Goal: Task Accomplishment & Management: Manage account settings

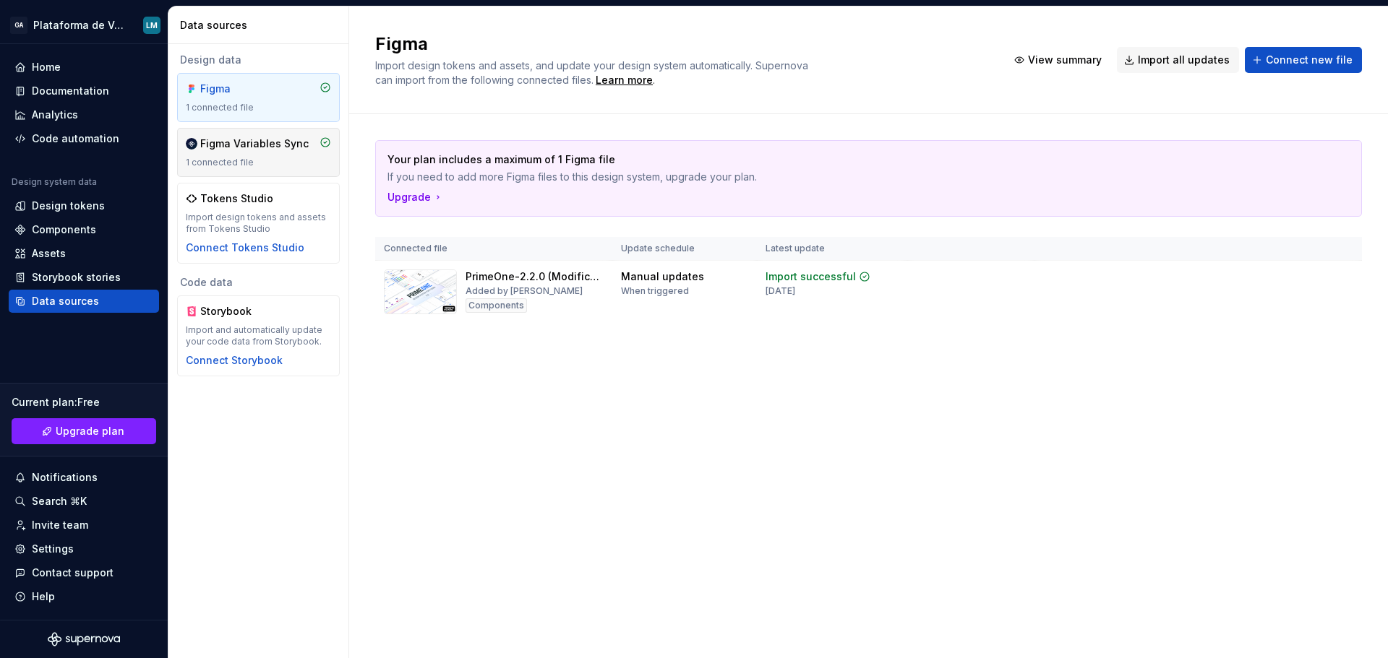
click at [274, 145] on div "Figma Variables Sync" at bounding box center [254, 144] width 108 height 14
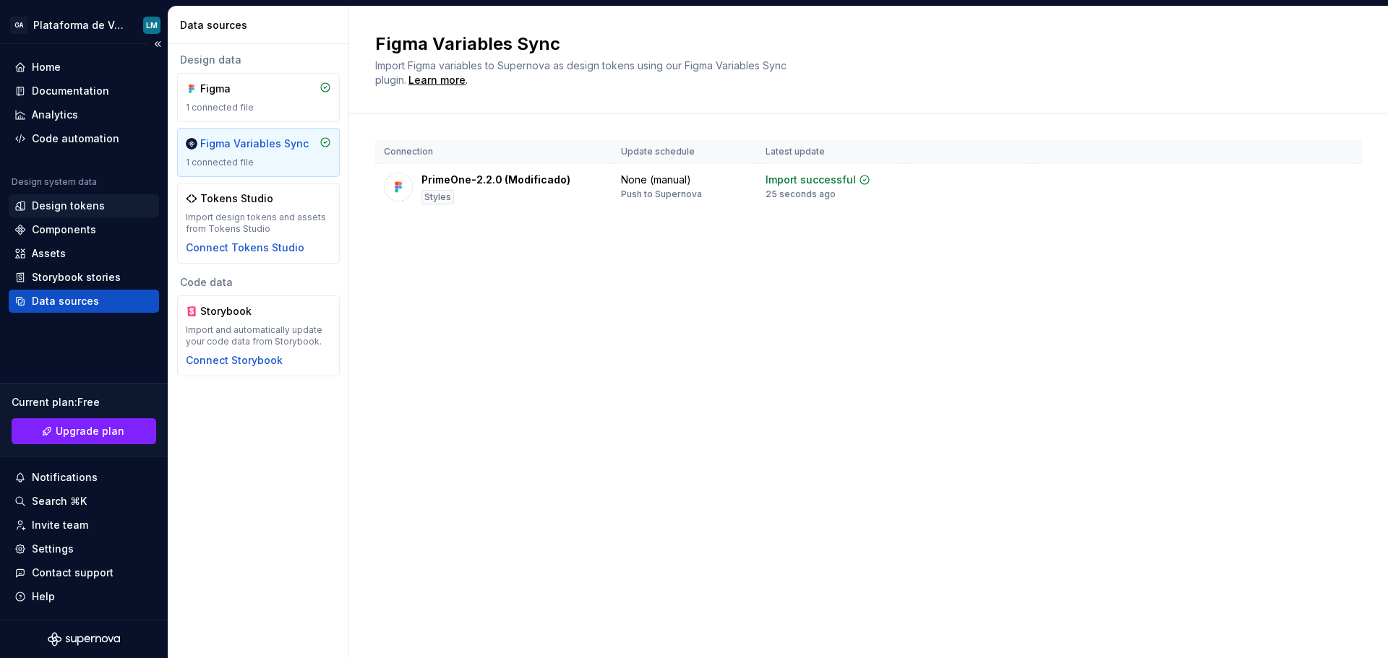
click at [66, 210] on div "Design tokens" at bounding box center [68, 206] width 73 height 14
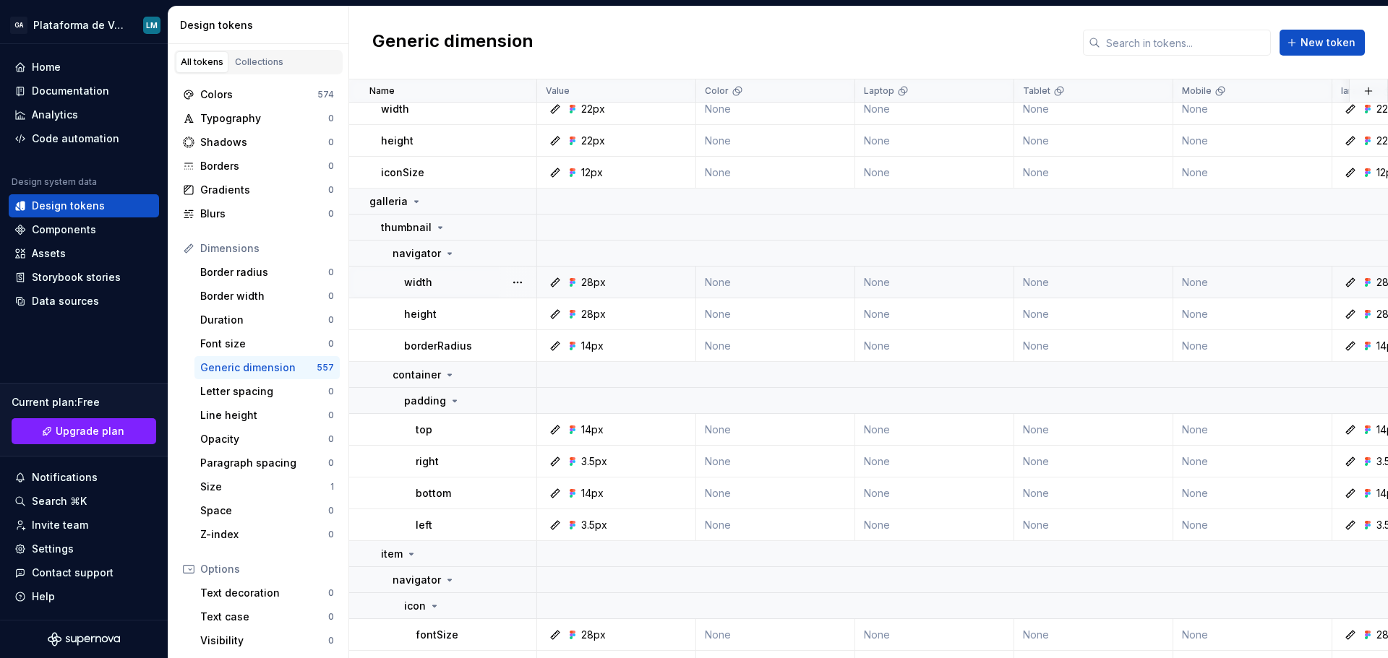
scroll to position [1445, 0]
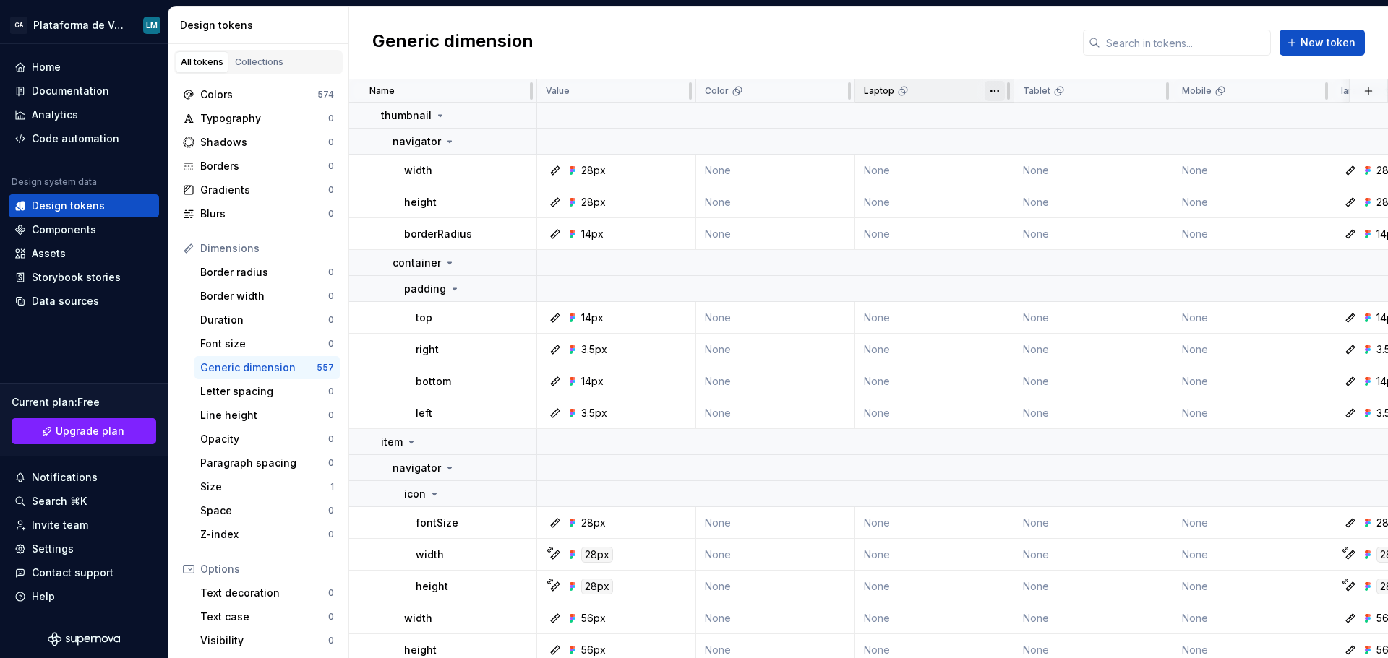
click at [990, 95] on html "GA Plataforma de Vendas Digitais LM Home Documentation Analytics Code automatio…" at bounding box center [694, 329] width 1388 height 658
click at [1027, 207] on span "Delete theme" at bounding box center [1058, 201] width 94 height 14
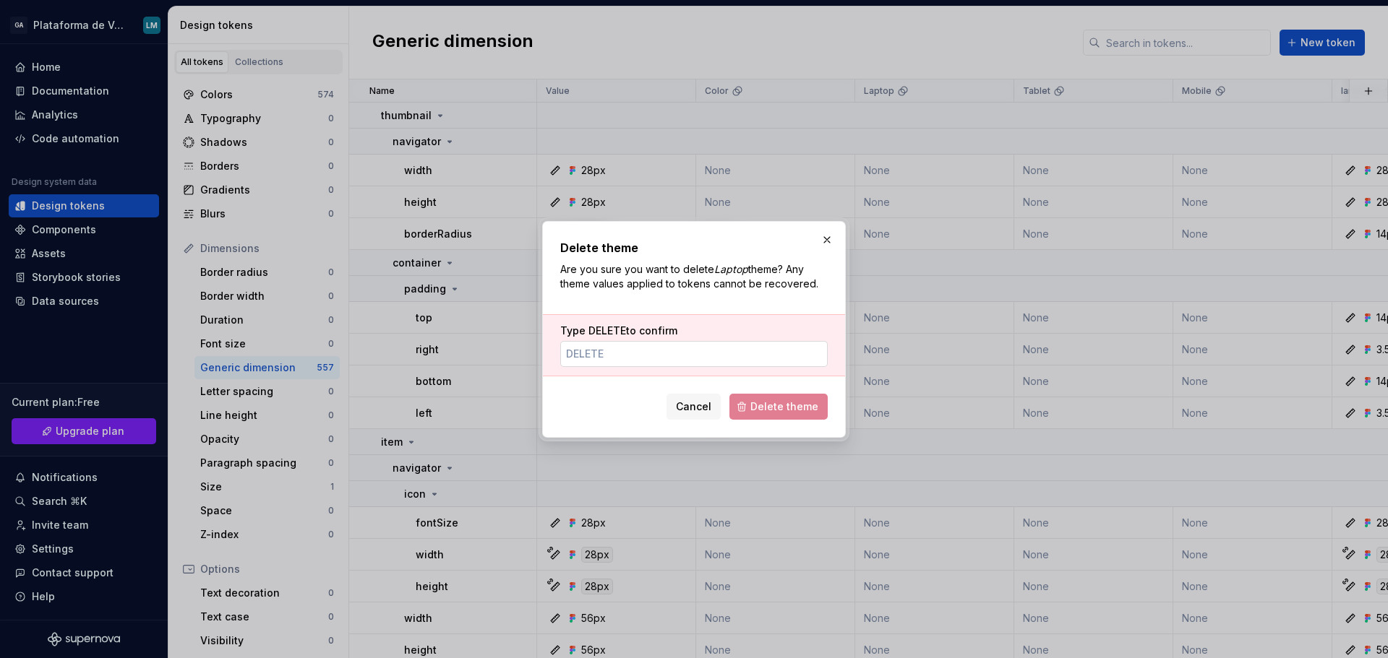
click at [749, 356] on input "Type DELETE to confirm" at bounding box center [693, 354] width 267 height 26
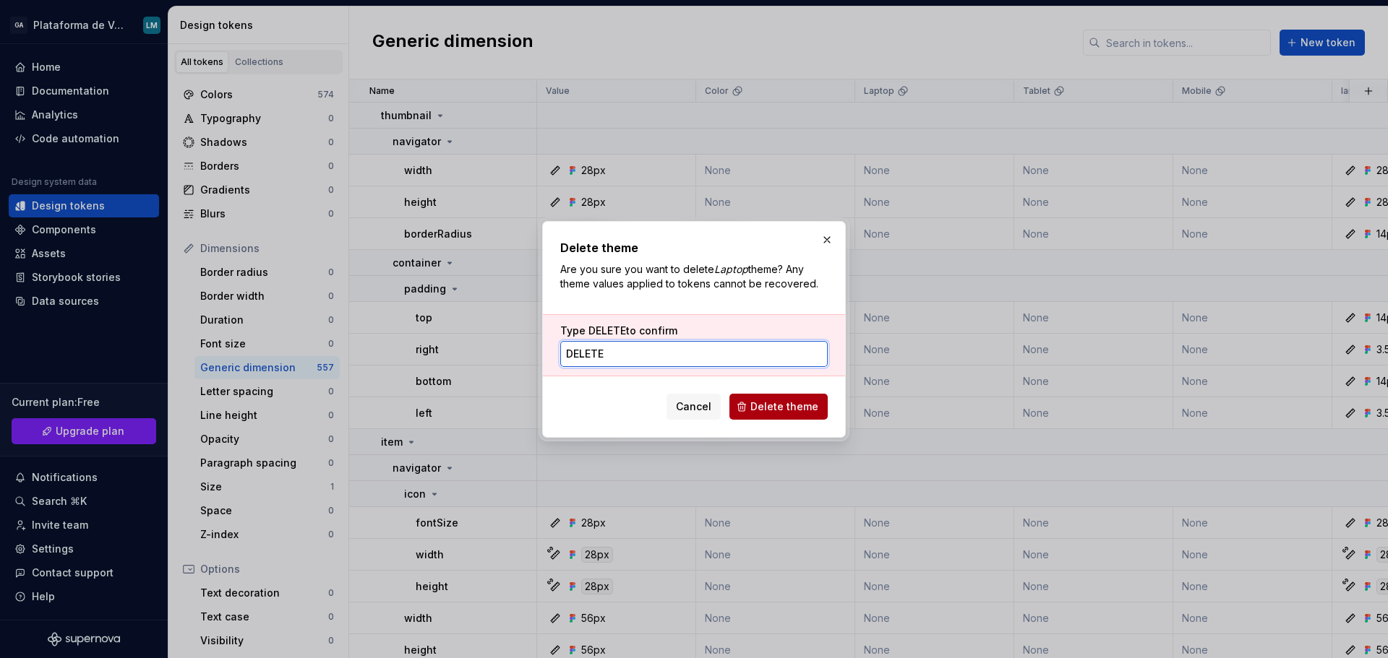
type input "DELETE"
click at [756, 408] on span "Delete theme" at bounding box center [784, 407] width 68 height 14
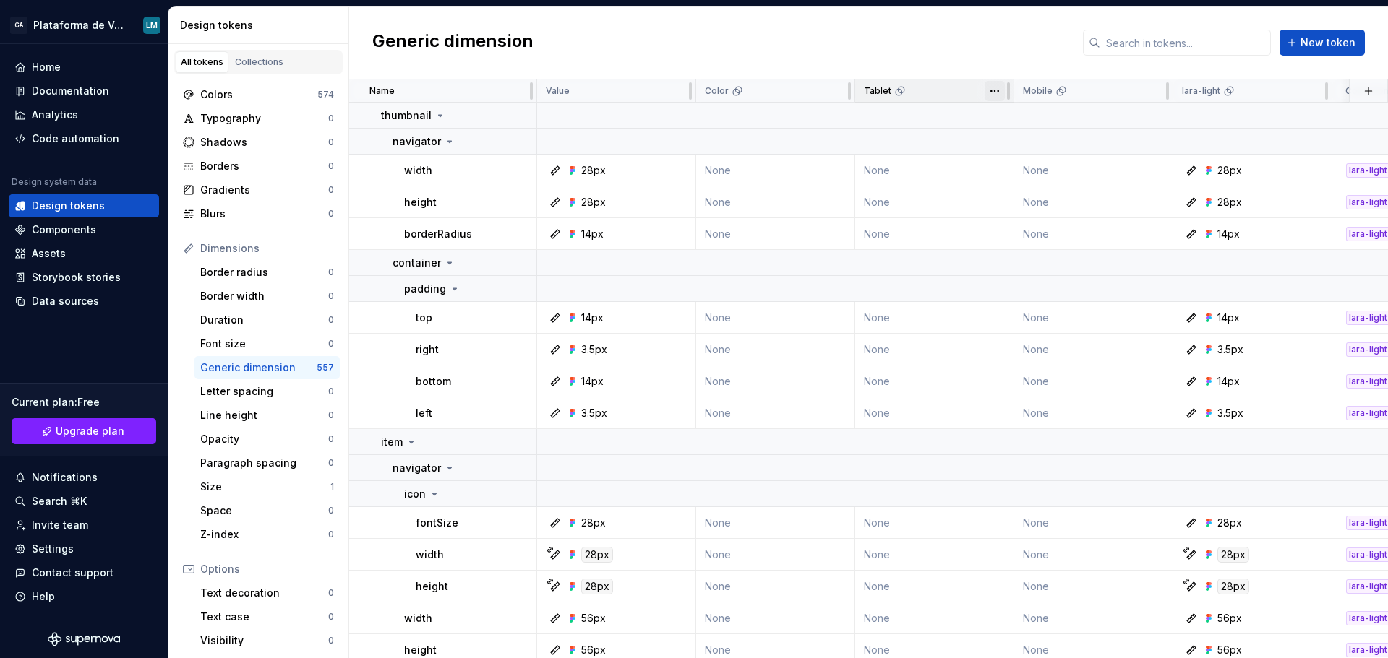
click at [989, 87] on html "GA Plataforma de Vendas Digitais LM Home Documentation Analytics Code automatio…" at bounding box center [694, 329] width 1388 height 658
click at [1007, 209] on div "Delete theme" at bounding box center [1049, 201] width 123 height 23
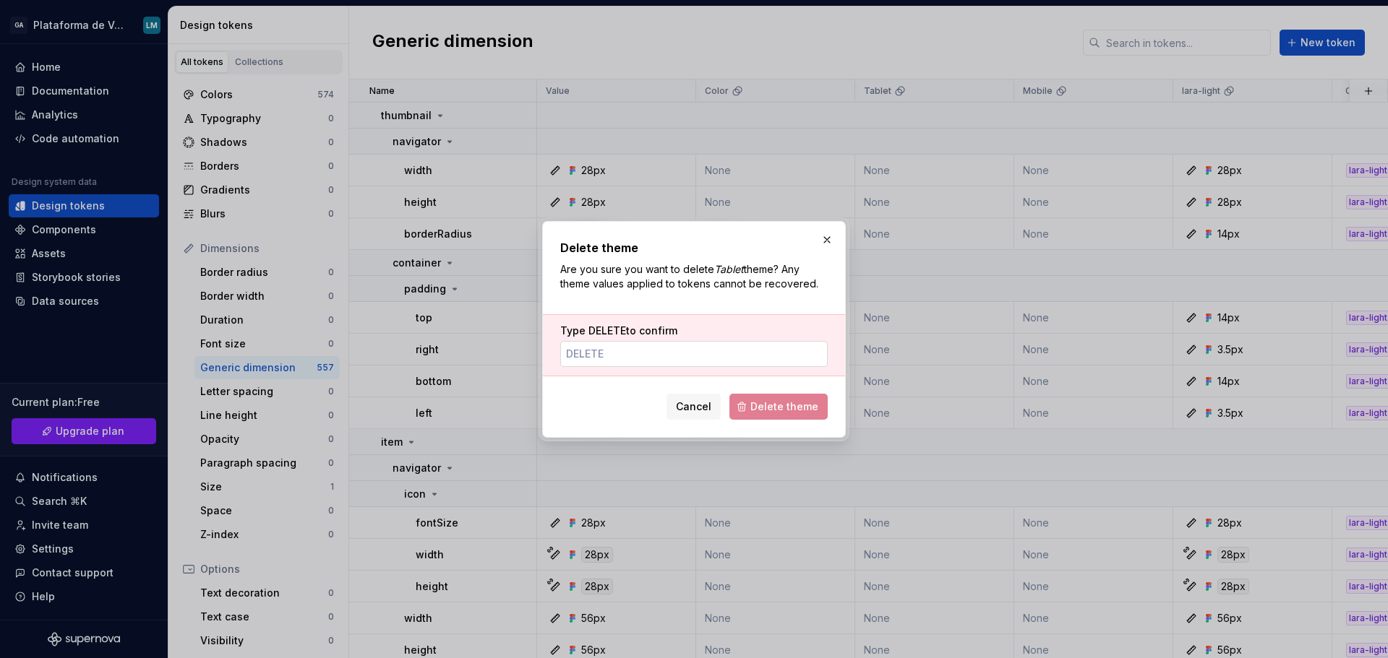
click at [655, 367] on div "Type DELETE to confirm" at bounding box center [694, 345] width 302 height 62
click at [657, 364] on input "Type DELETE to confirm" at bounding box center [693, 354] width 267 height 26
type input "DELETE"
click at [786, 406] on span "Delete theme" at bounding box center [784, 407] width 68 height 14
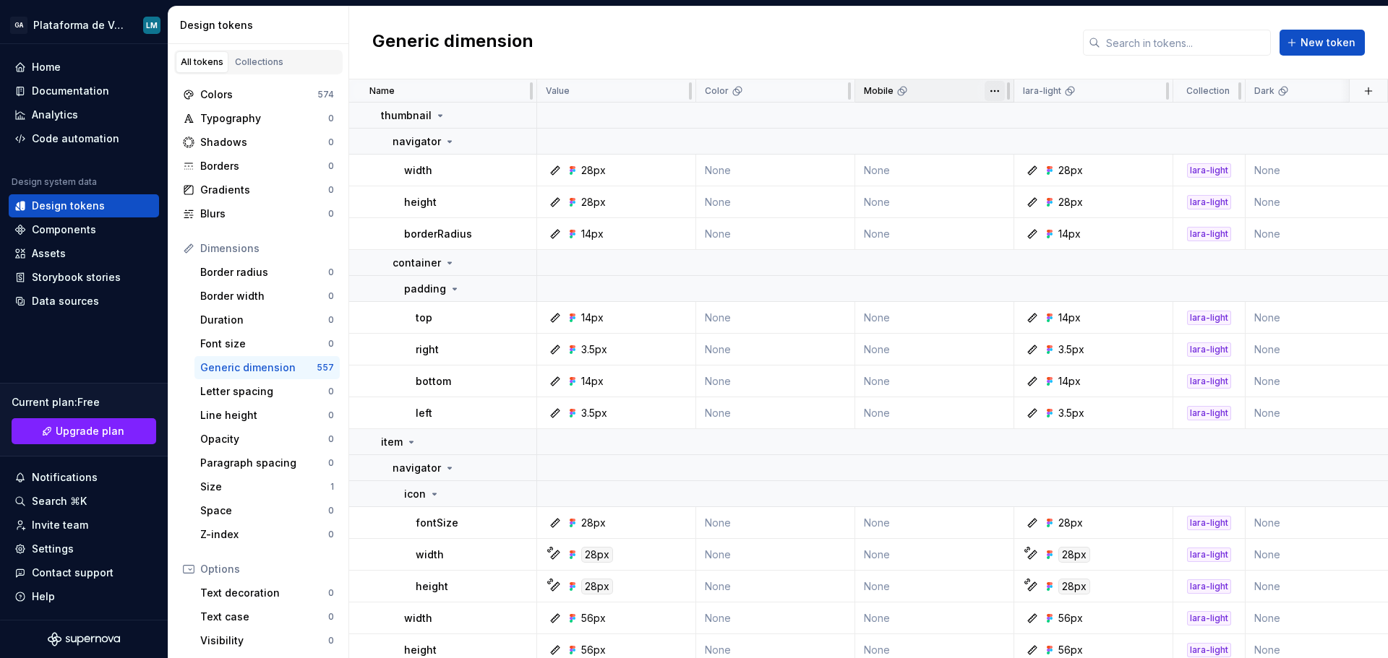
click at [994, 90] on html "GA Plataforma de Vendas Digitais LM Home Documentation Analytics Code automatio…" at bounding box center [694, 329] width 1388 height 658
click at [1011, 201] on span "Delete theme" at bounding box center [1058, 201] width 94 height 14
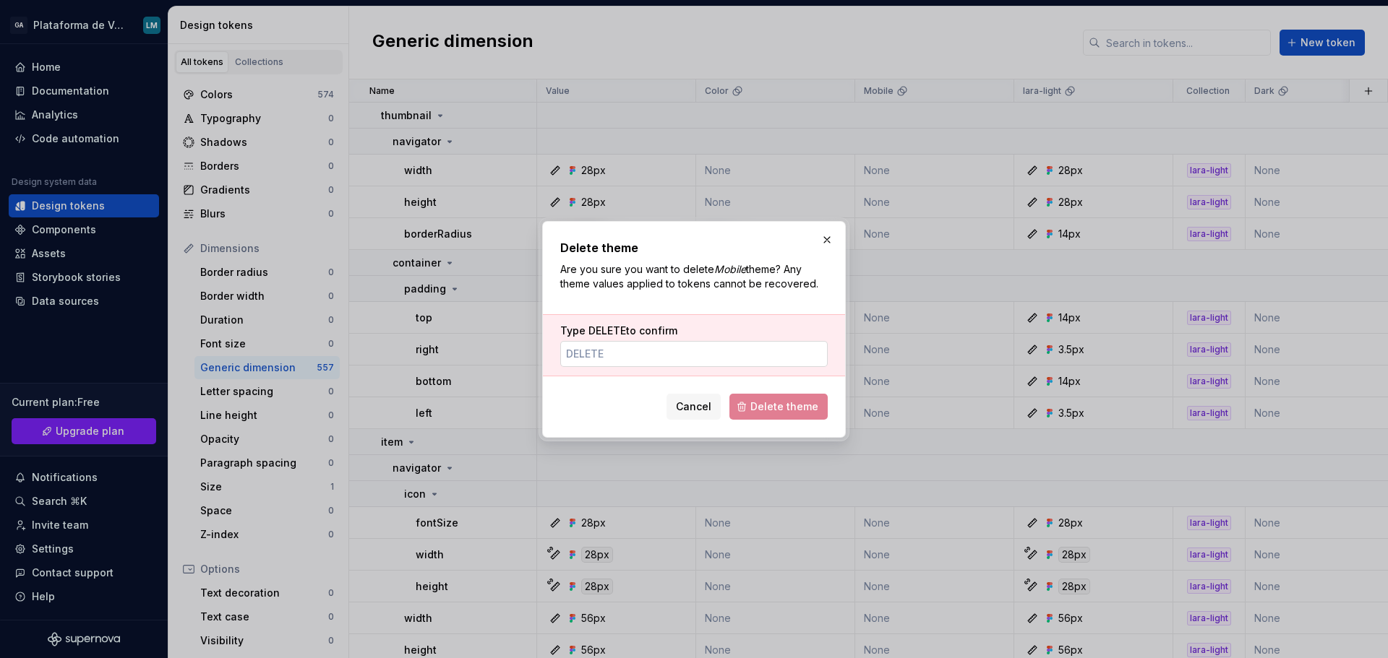
click at [715, 352] on input "Type DELETE to confirm" at bounding box center [693, 354] width 267 height 26
type input "DELETE"
click at [779, 408] on span "Delete theme" at bounding box center [784, 407] width 68 height 14
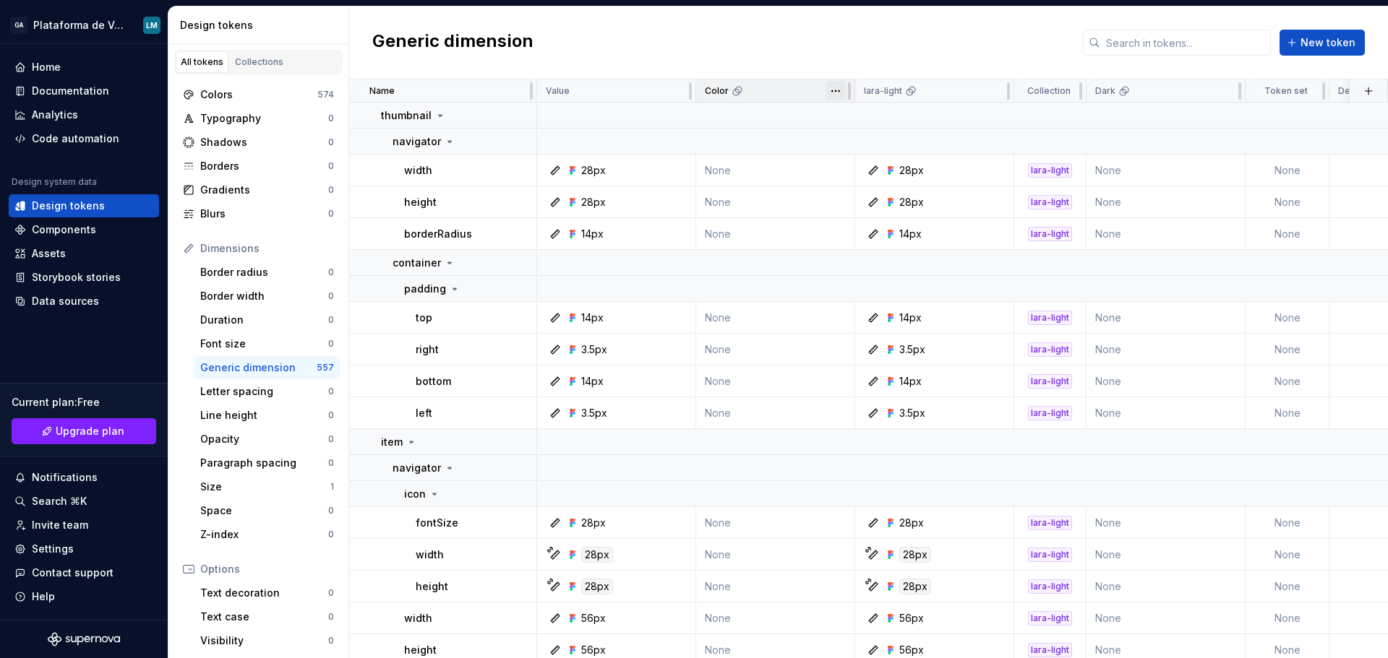
click at [838, 85] on html "GA Plataforma de Vendas Digitais LM Home Documentation Analytics Code automatio…" at bounding box center [694, 329] width 1388 height 658
click at [838, 199] on icon at bounding box center [841, 202] width 12 height 12
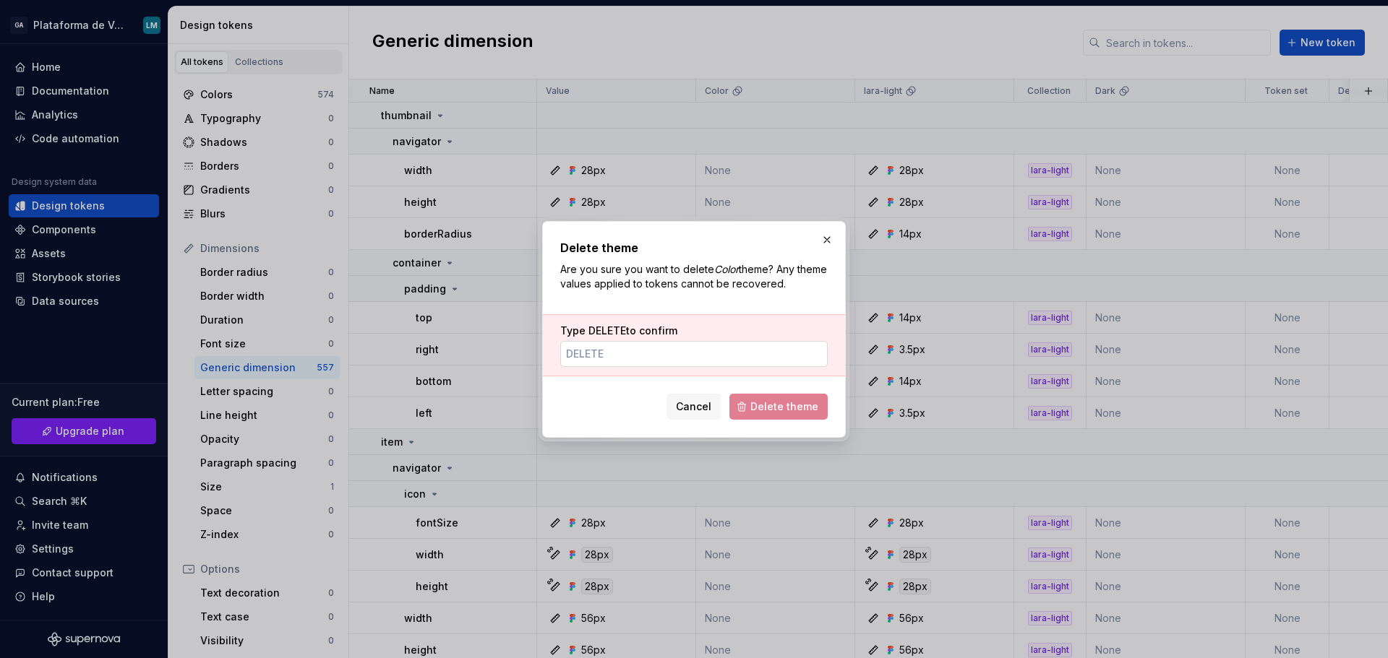
click at [652, 363] on input "Type DELETE to confirm" at bounding box center [693, 354] width 267 height 26
type input "DELETE"
click at [766, 402] on span "Delete theme" at bounding box center [784, 407] width 68 height 14
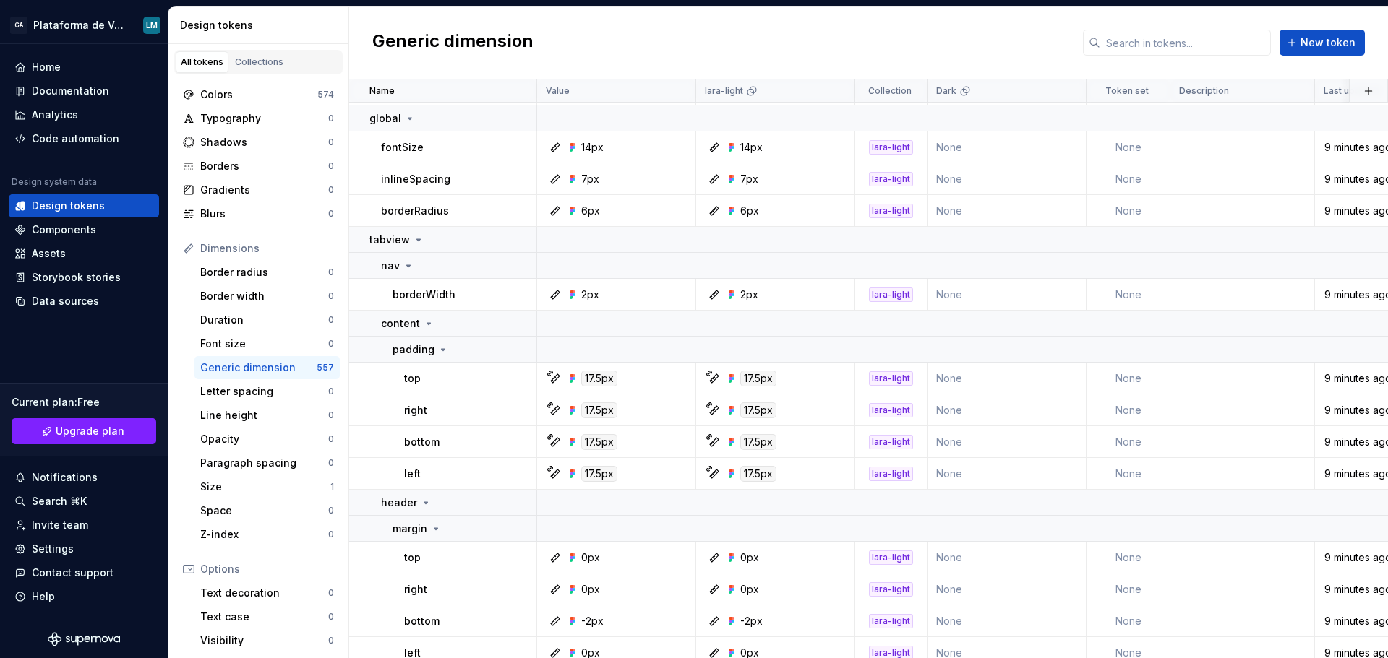
scroll to position [0, 0]
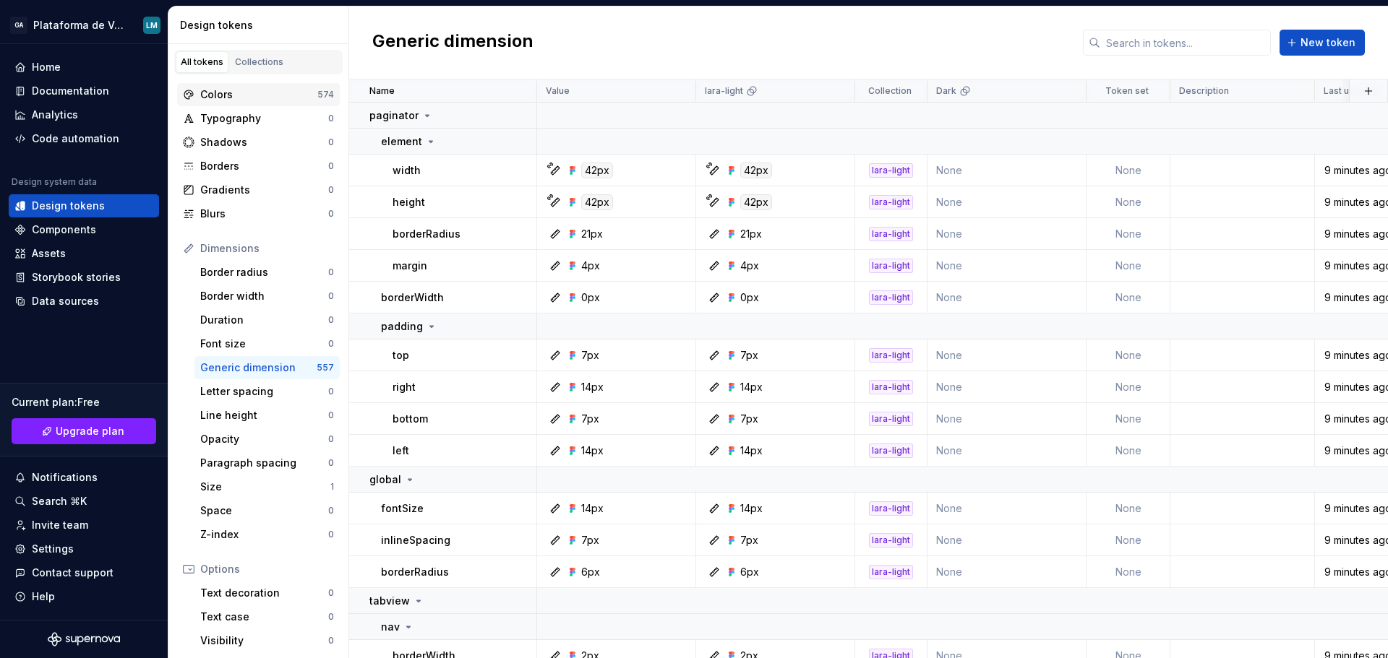
click at [220, 92] on div "Colors" at bounding box center [258, 94] width 117 height 14
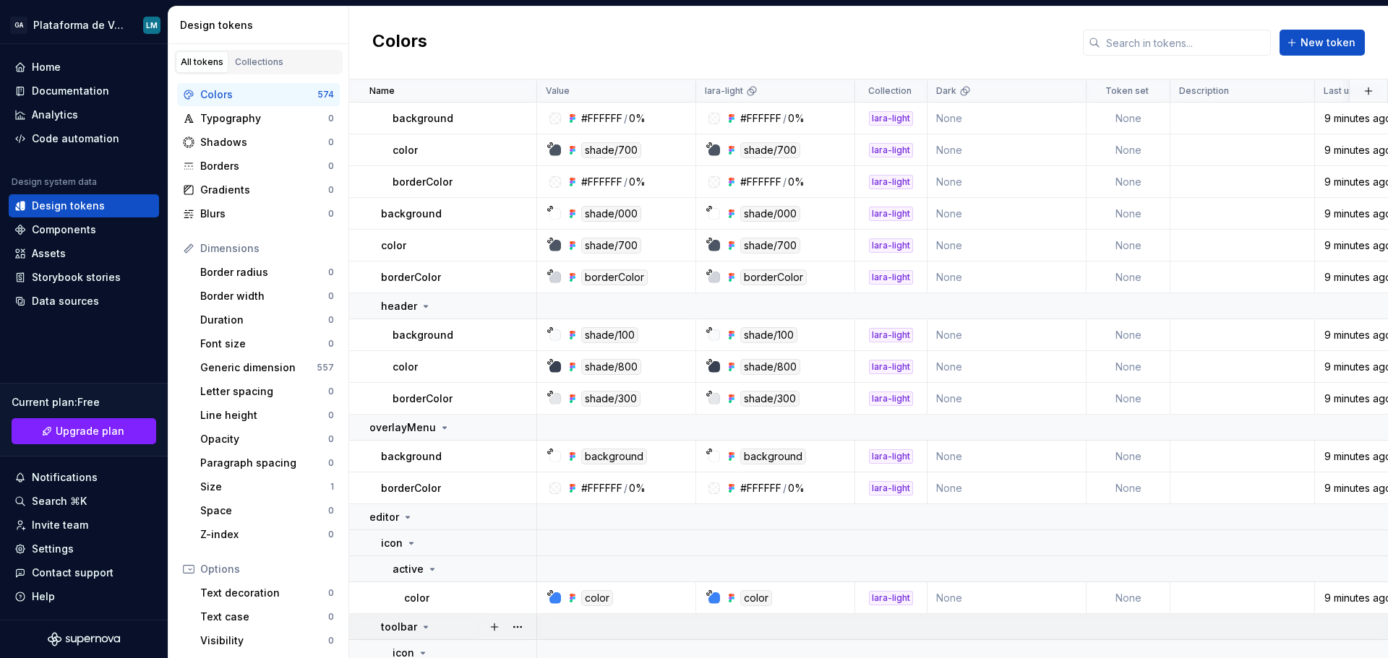
scroll to position [1662, 0]
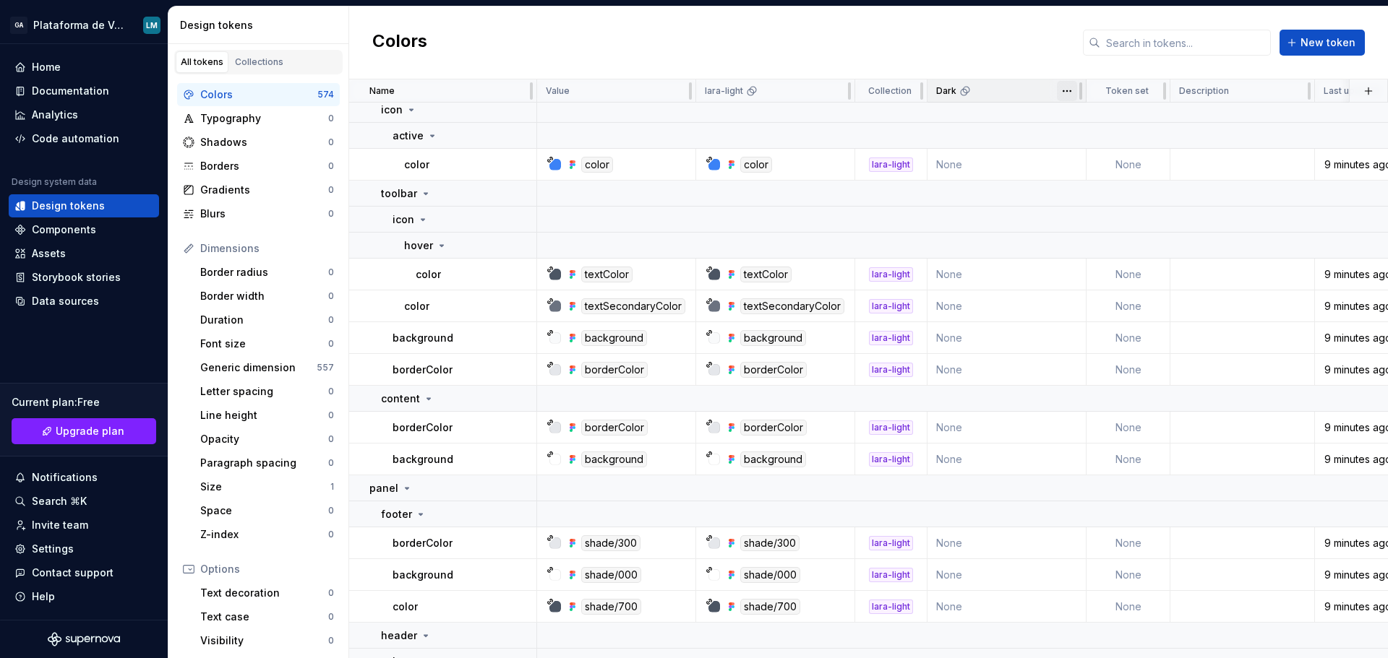
click at [1064, 94] on html "GA Plataforma de Vendas Digitais LM Home Documentation Analytics Code automatio…" at bounding box center [694, 329] width 1388 height 658
click at [1090, 202] on span "Delete theme" at bounding box center [1130, 201] width 94 height 14
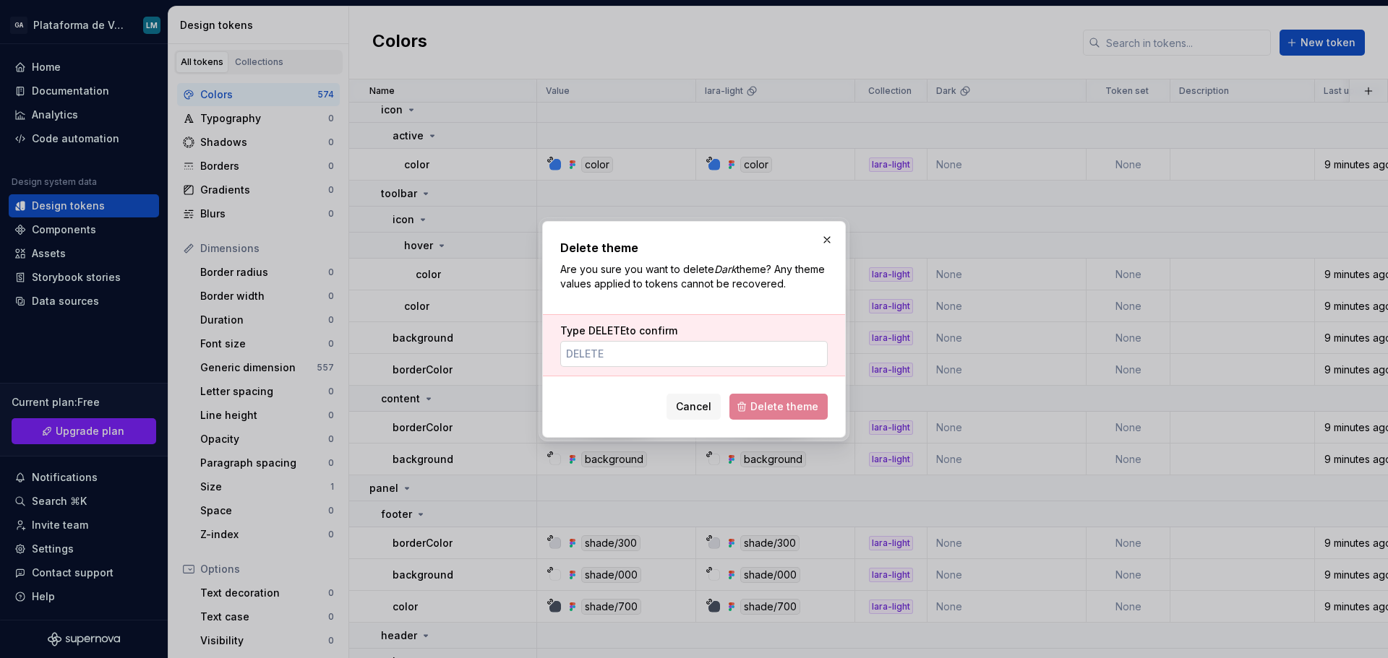
click at [657, 356] on input "Type DELETE to confirm" at bounding box center [693, 354] width 267 height 26
type input "DELETE"
click at [763, 401] on span "Delete theme" at bounding box center [784, 407] width 68 height 14
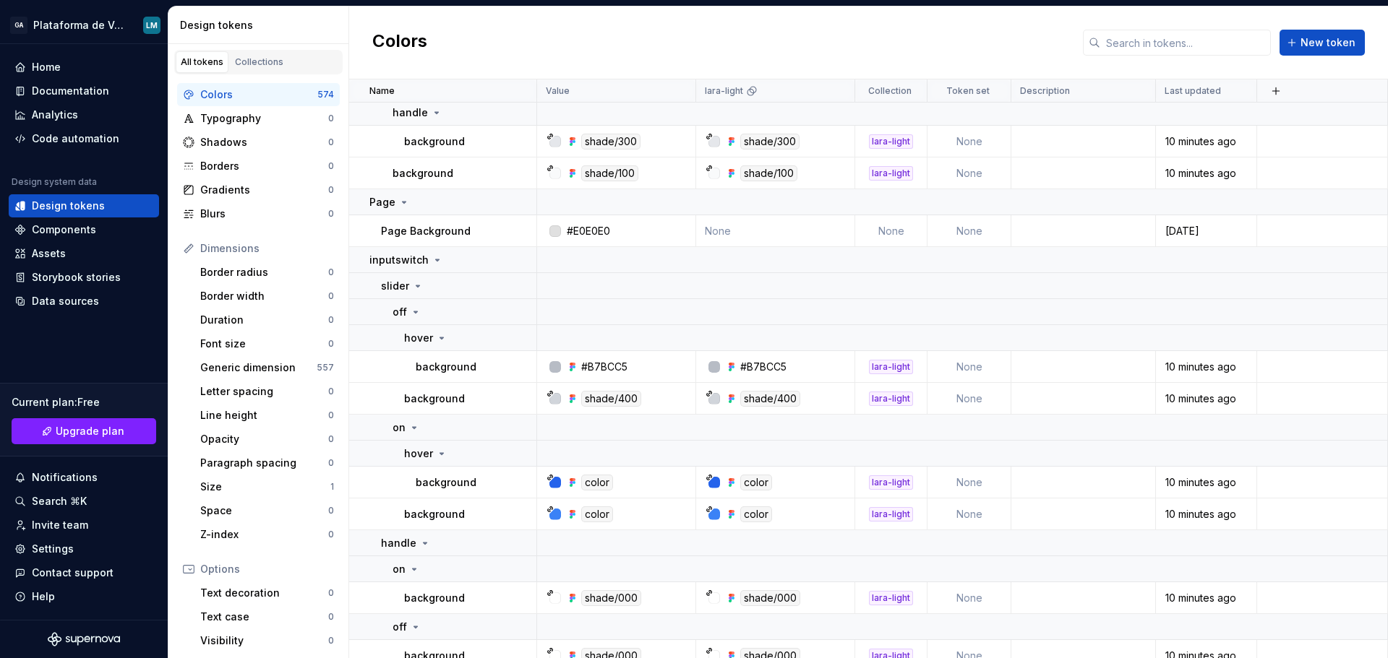
scroll to position [0, 0]
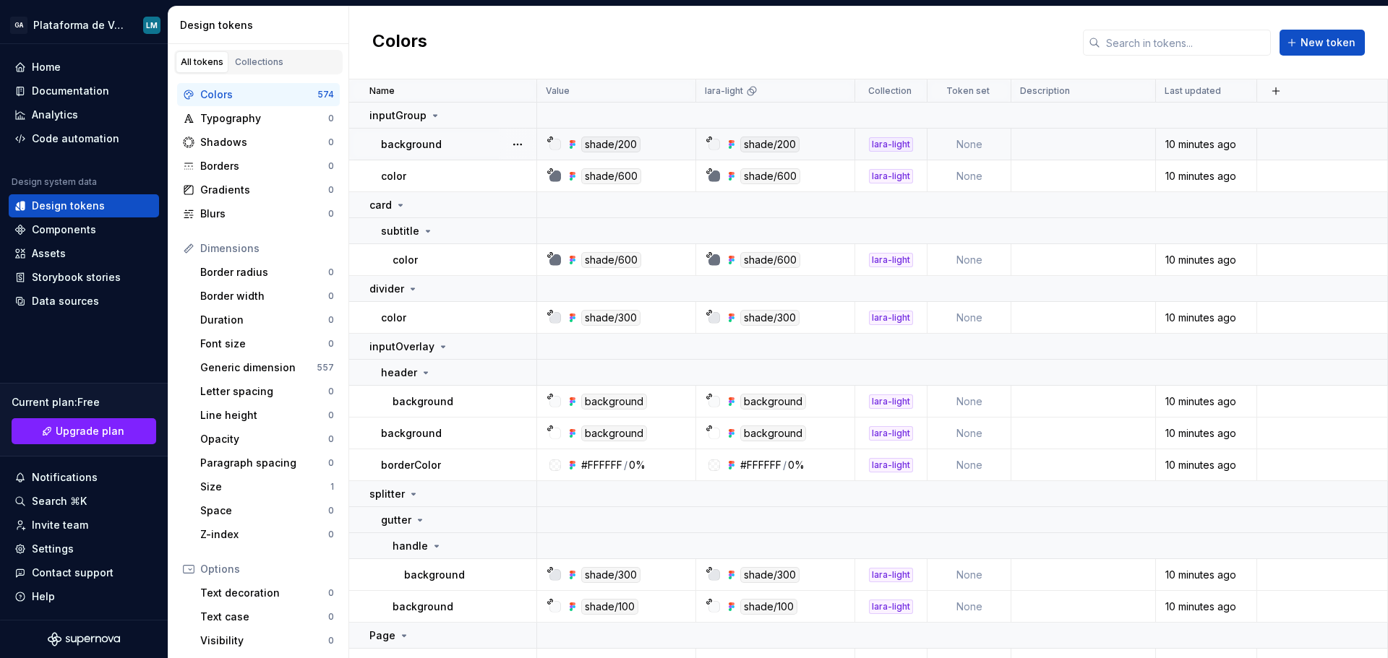
click at [983, 143] on td "None" at bounding box center [969, 145] width 84 height 32
click at [964, 142] on td "None" at bounding box center [969, 145] width 84 height 32
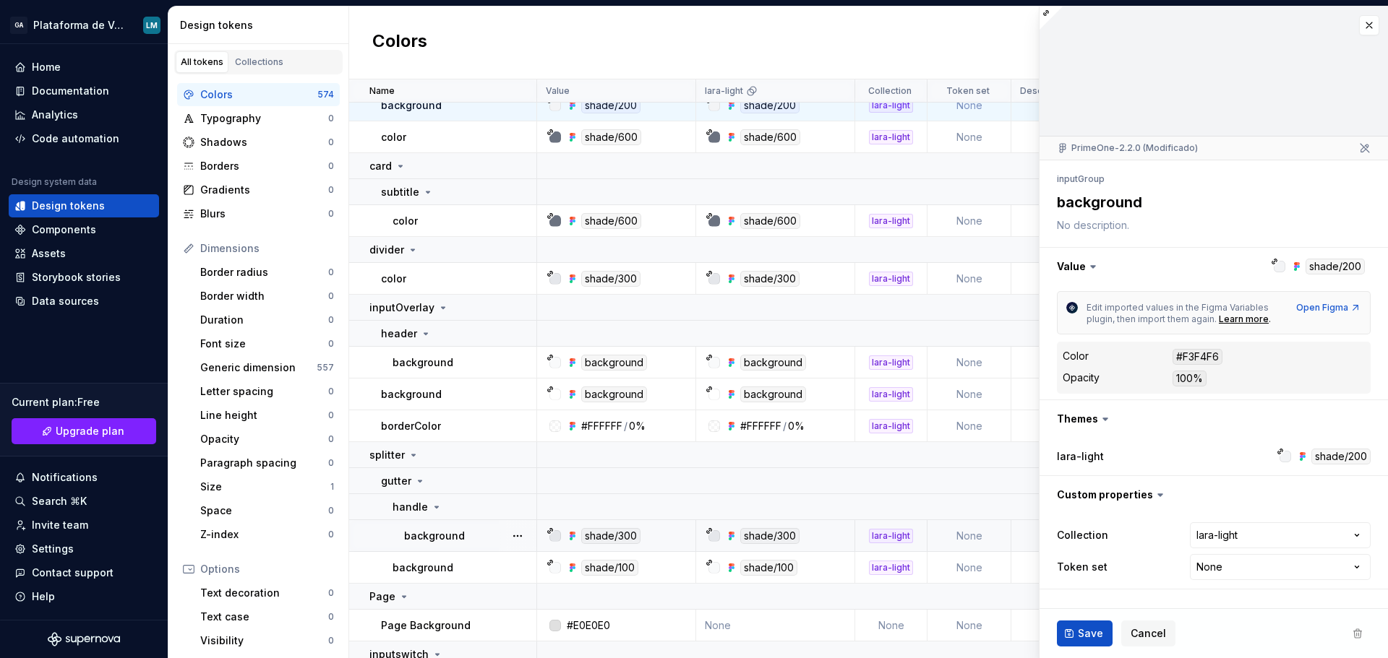
scroll to position [72, 0]
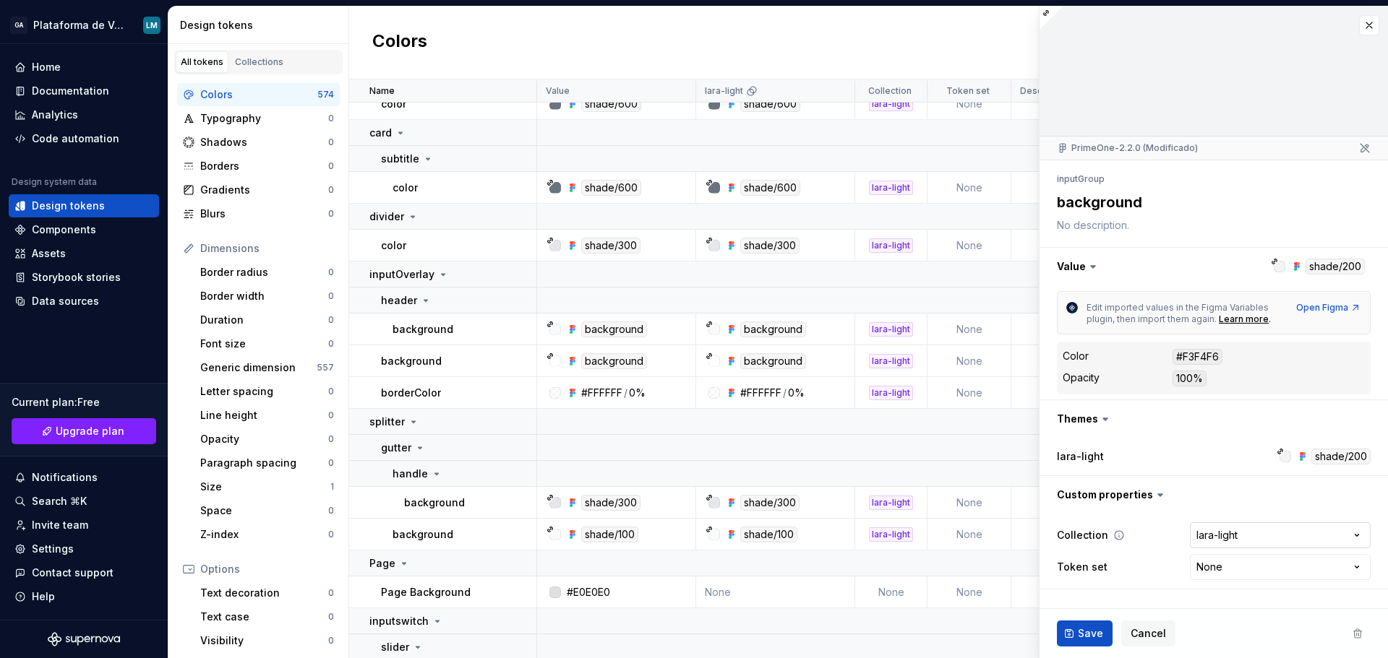
click at [1244, 536] on html "GA Plataforma de Vendas Digitais LM Home Documentation Analytics Code automatio…" at bounding box center [694, 329] width 1388 height 658
click at [1152, 536] on html "GA Plataforma de Vendas Digitais LM Home Documentation Analytics Code automatio…" at bounding box center [694, 329] width 1388 height 658
click at [1242, 577] on html "GA Plataforma de Vendas Digitais LM Home Documentation Analytics Code automatio…" at bounding box center [694, 329] width 1388 height 658
click at [1156, 571] on html "GA Plataforma de Vendas Digitais LM Home Documentation Analytics Code automatio…" at bounding box center [694, 329] width 1388 height 658
click at [1114, 568] on icon at bounding box center [1118, 568] width 12 height 12
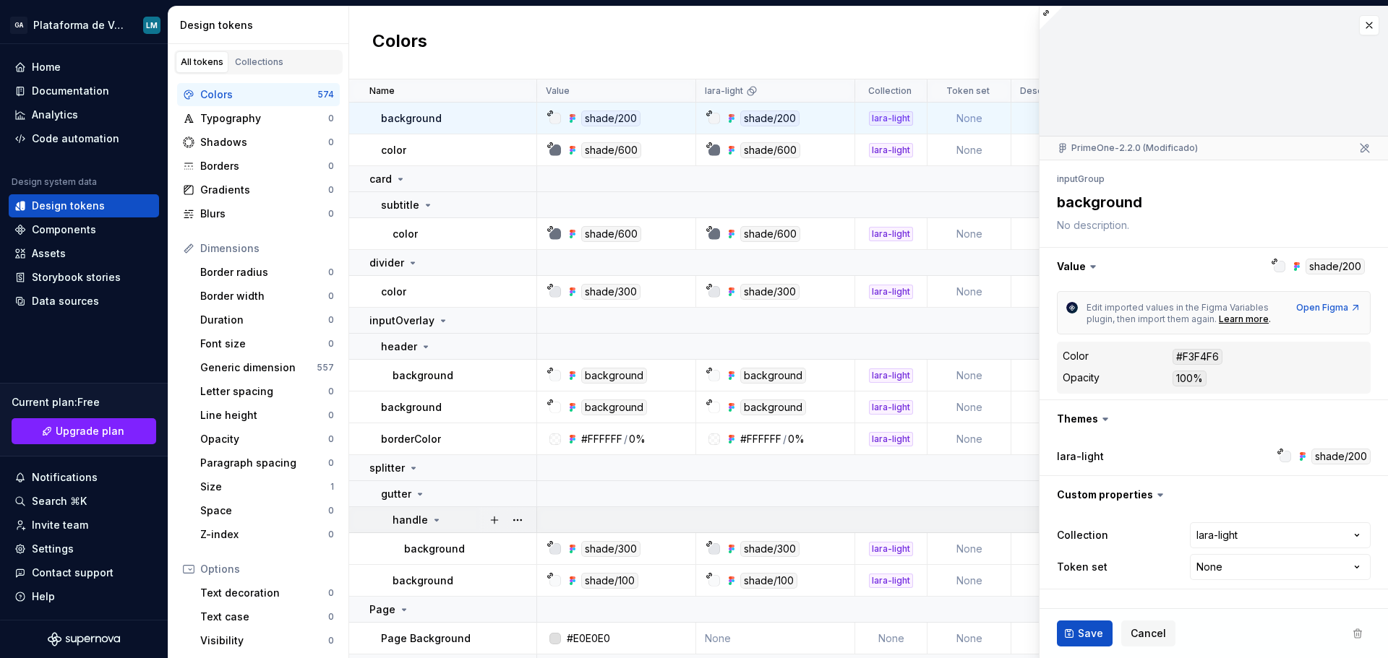
scroll to position [0, 0]
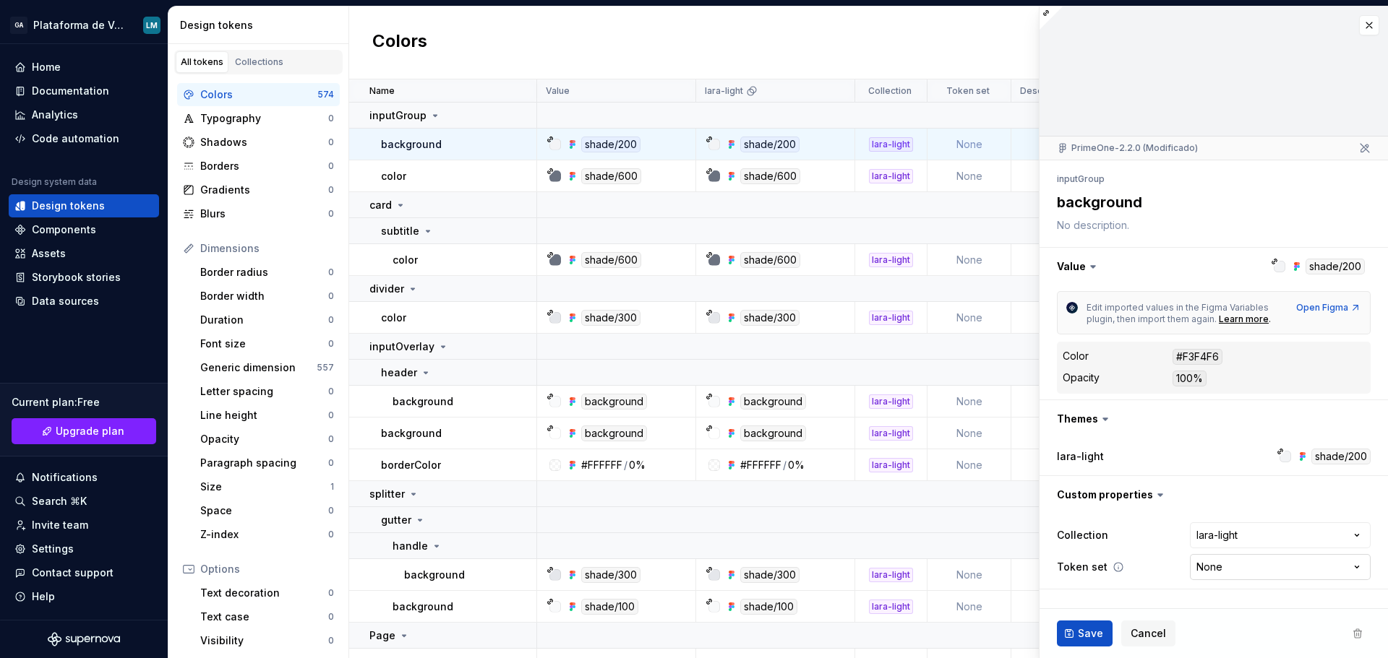
click at [1203, 562] on html "GA Plataforma de Vendas Digitais LM Home Documentation Analytics Code automatio…" at bounding box center [694, 329] width 1388 height 658
click at [1132, 509] on html "GA Plataforma de Vendas Digitais LM Home Documentation Analytics Code automatio…" at bounding box center [694, 329] width 1388 height 658
click at [1143, 497] on button "button" at bounding box center [1213, 495] width 348 height 38
click at [1366, 17] on button "button" at bounding box center [1369, 25] width 20 height 20
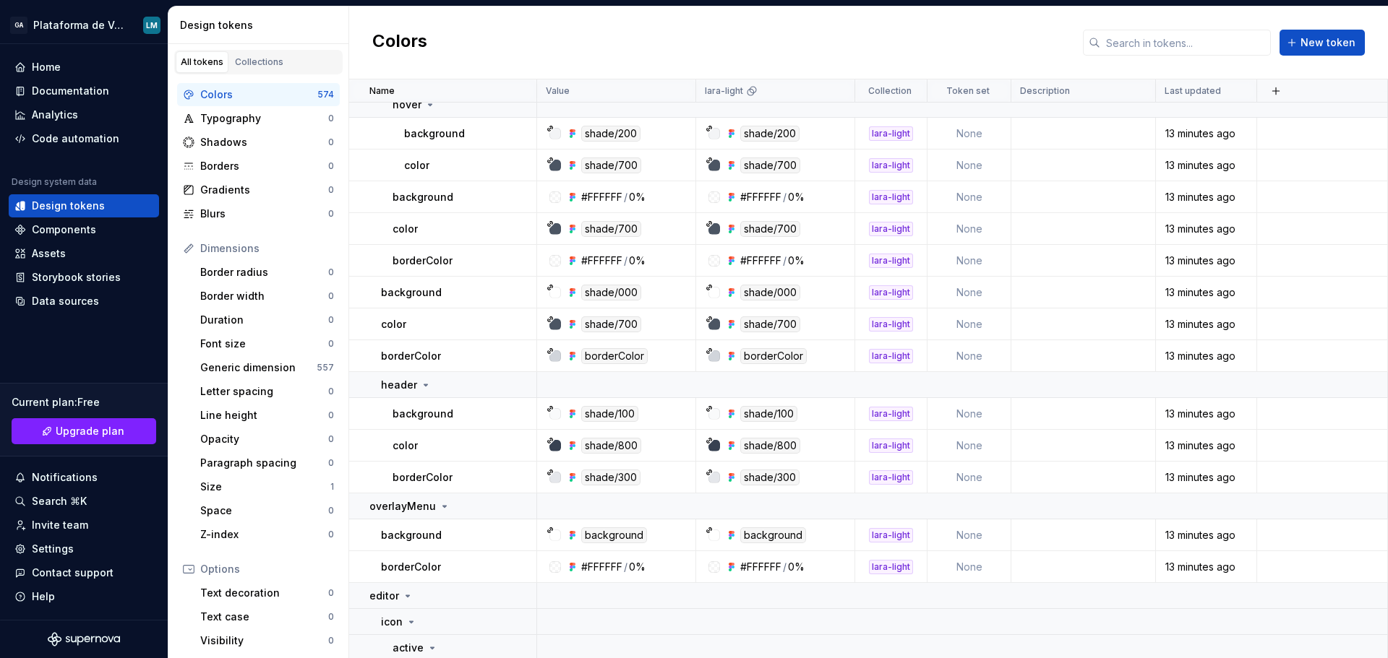
scroll to position [1012, 0]
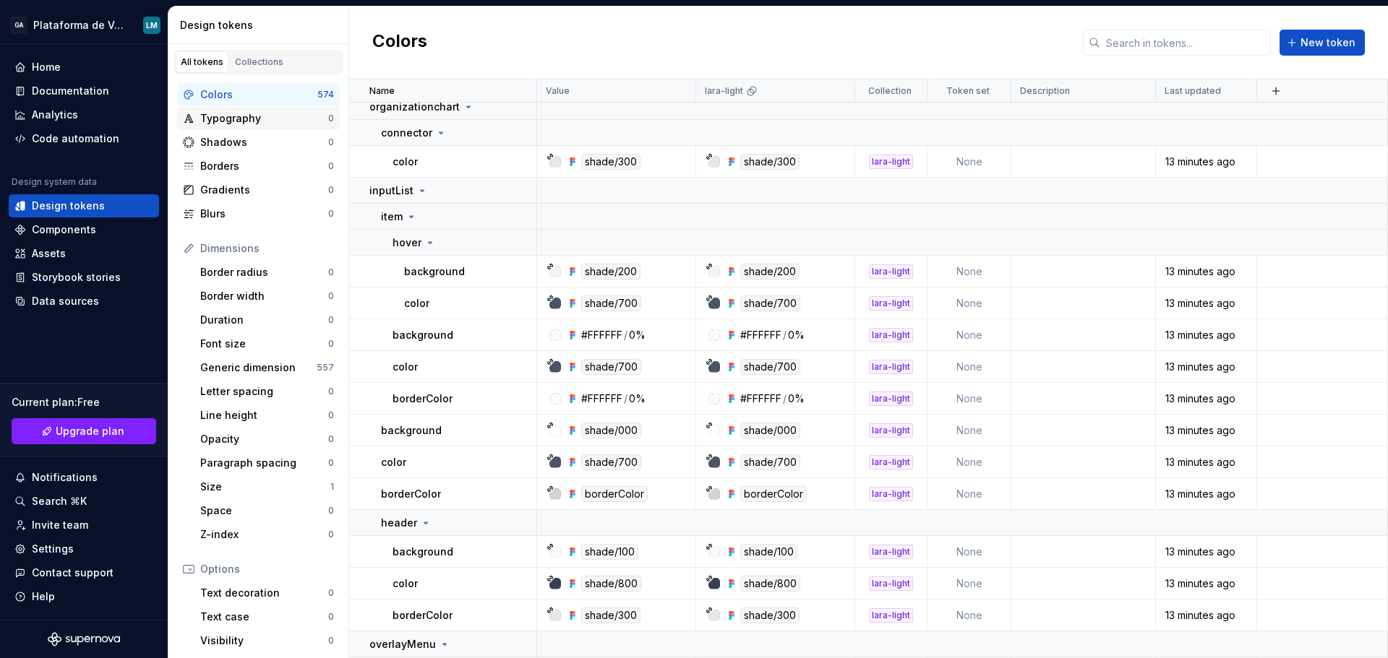
click at [252, 111] on div "Typography" at bounding box center [264, 118] width 128 height 14
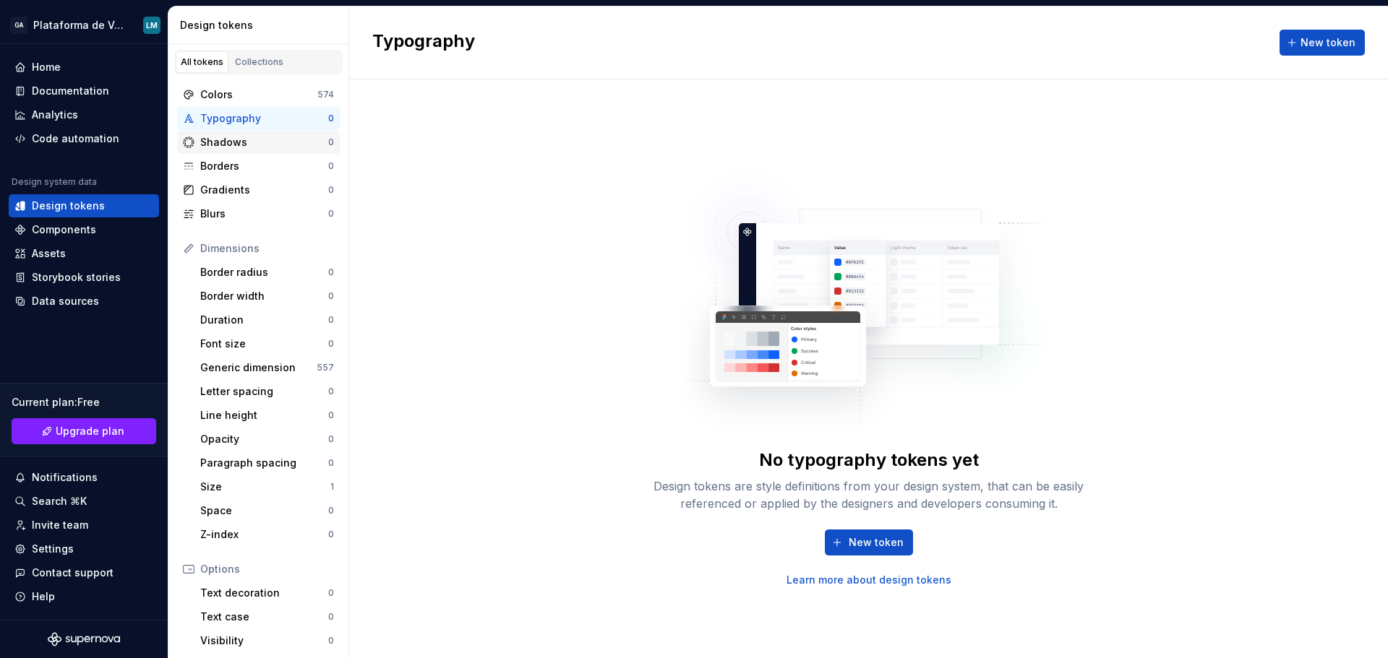
click at [244, 143] on div "Shadows" at bounding box center [264, 142] width 128 height 14
click at [237, 172] on div "Borders" at bounding box center [264, 166] width 128 height 14
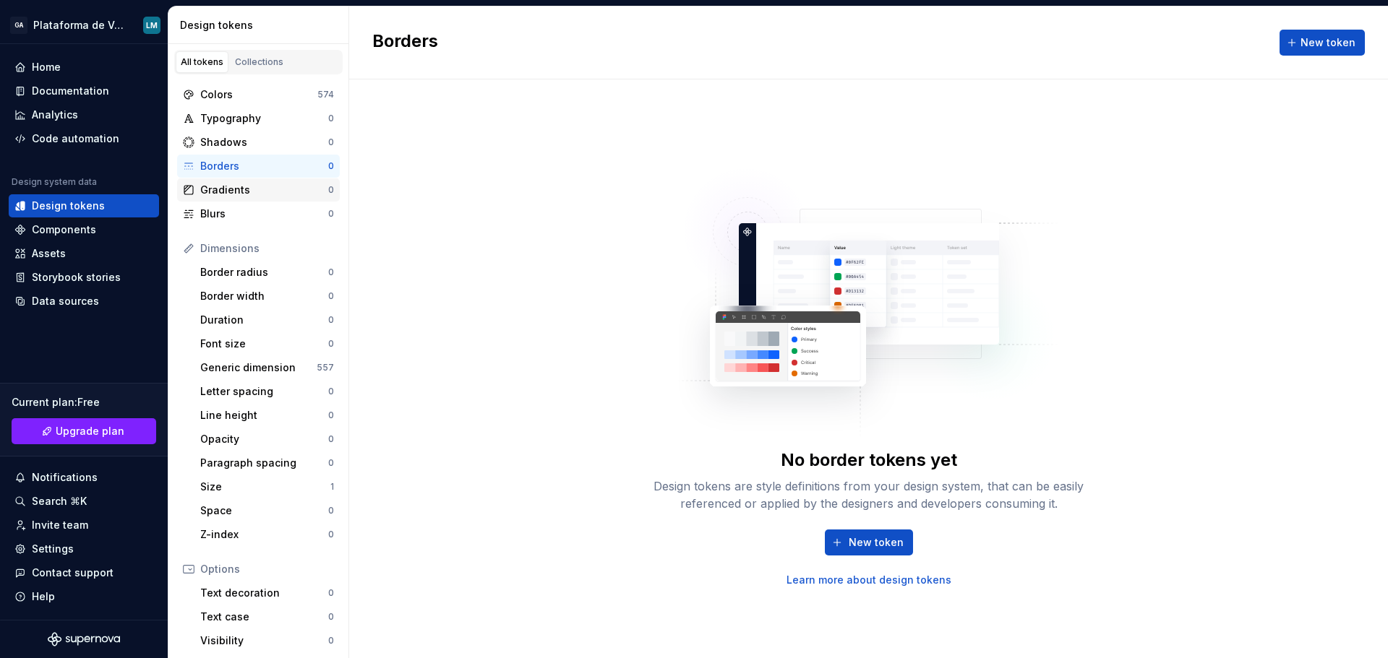
click at [240, 194] on div "Gradients" at bounding box center [264, 190] width 128 height 14
click at [252, 220] on div "Blurs" at bounding box center [264, 214] width 128 height 14
click at [259, 270] on div "Border radius" at bounding box center [264, 272] width 128 height 14
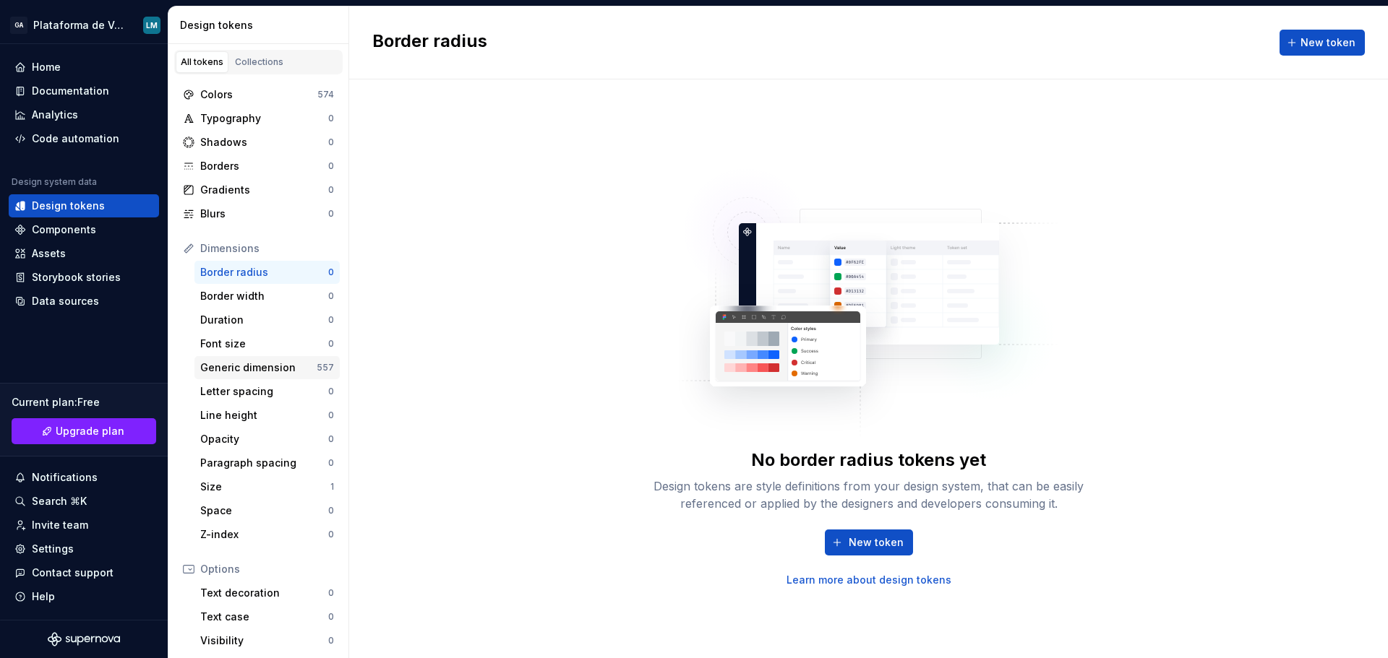
click at [271, 369] on div "Generic dimension" at bounding box center [258, 368] width 116 height 14
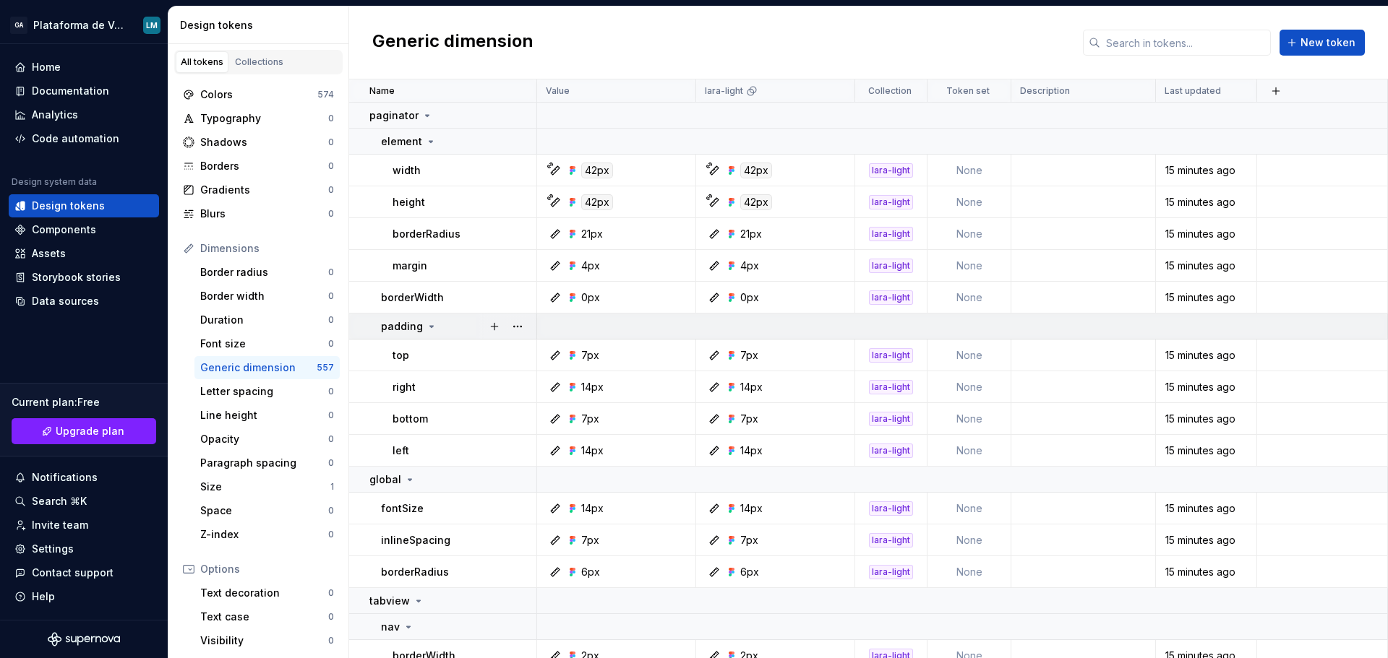
click at [430, 329] on icon at bounding box center [432, 327] width 12 height 12
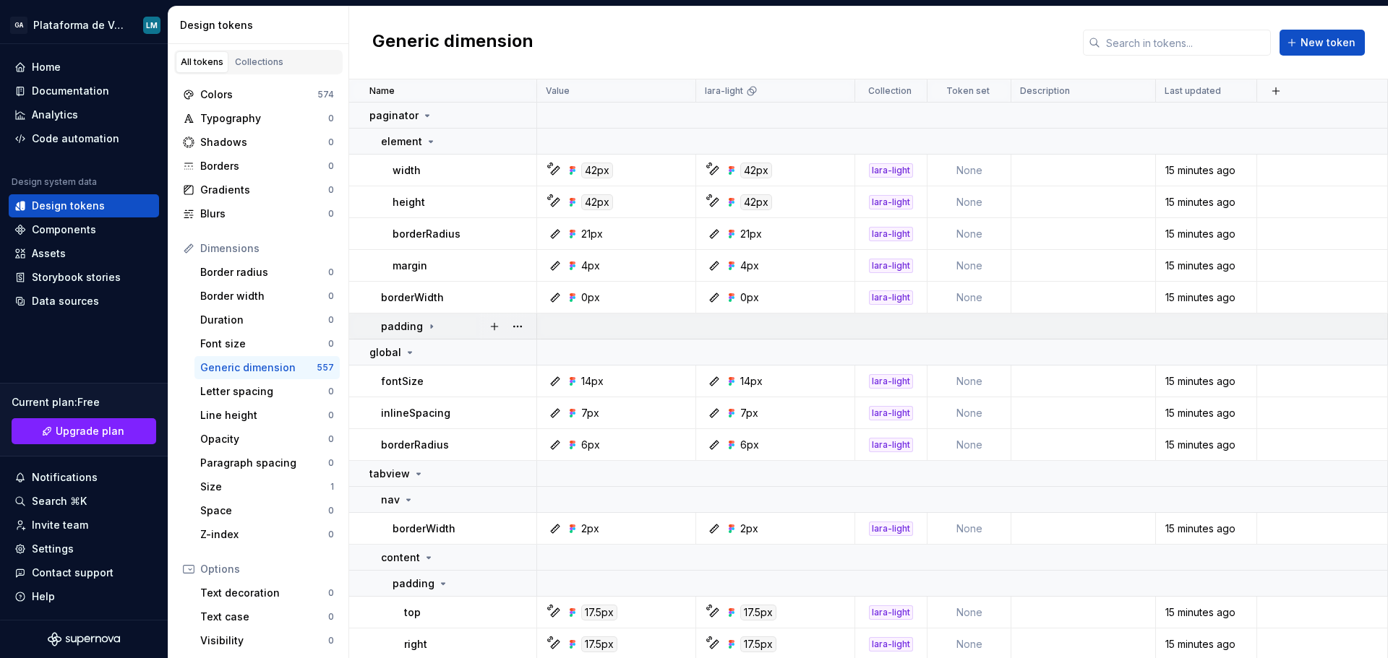
click at [426, 324] on icon at bounding box center [432, 327] width 12 height 12
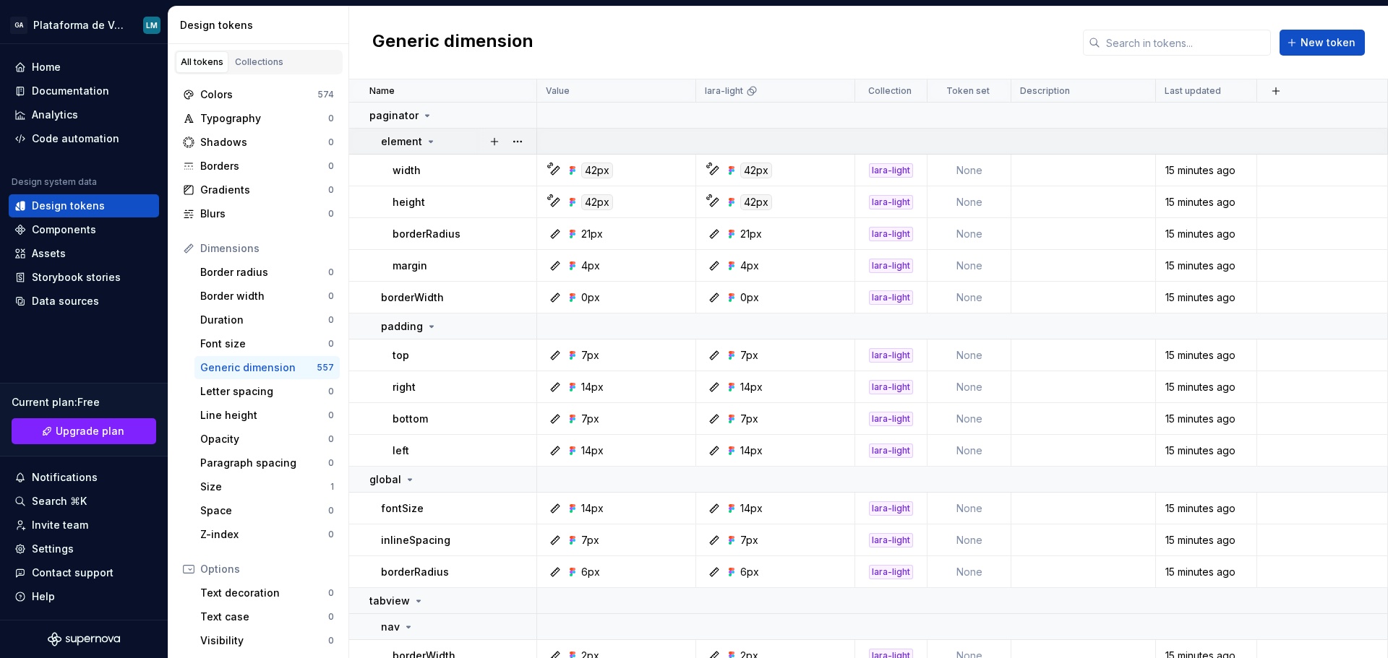
click at [425, 145] on icon at bounding box center [431, 142] width 12 height 12
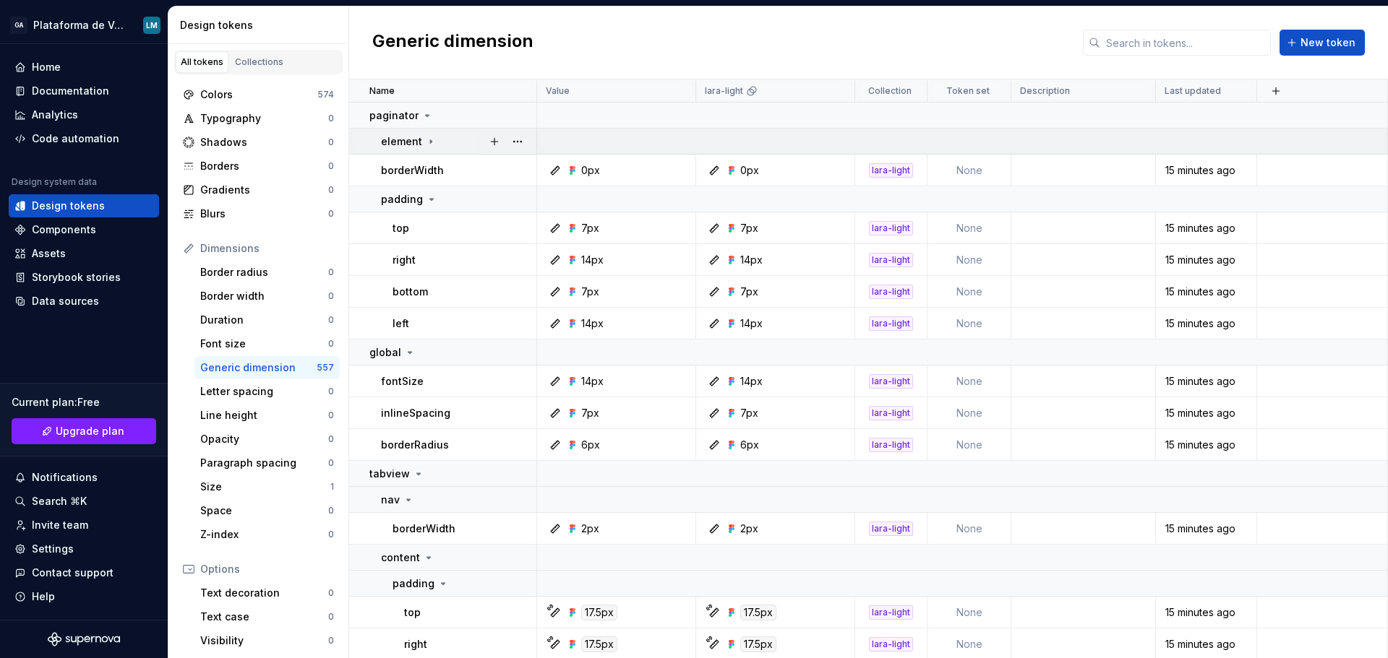
click at [427, 143] on icon at bounding box center [431, 142] width 12 height 12
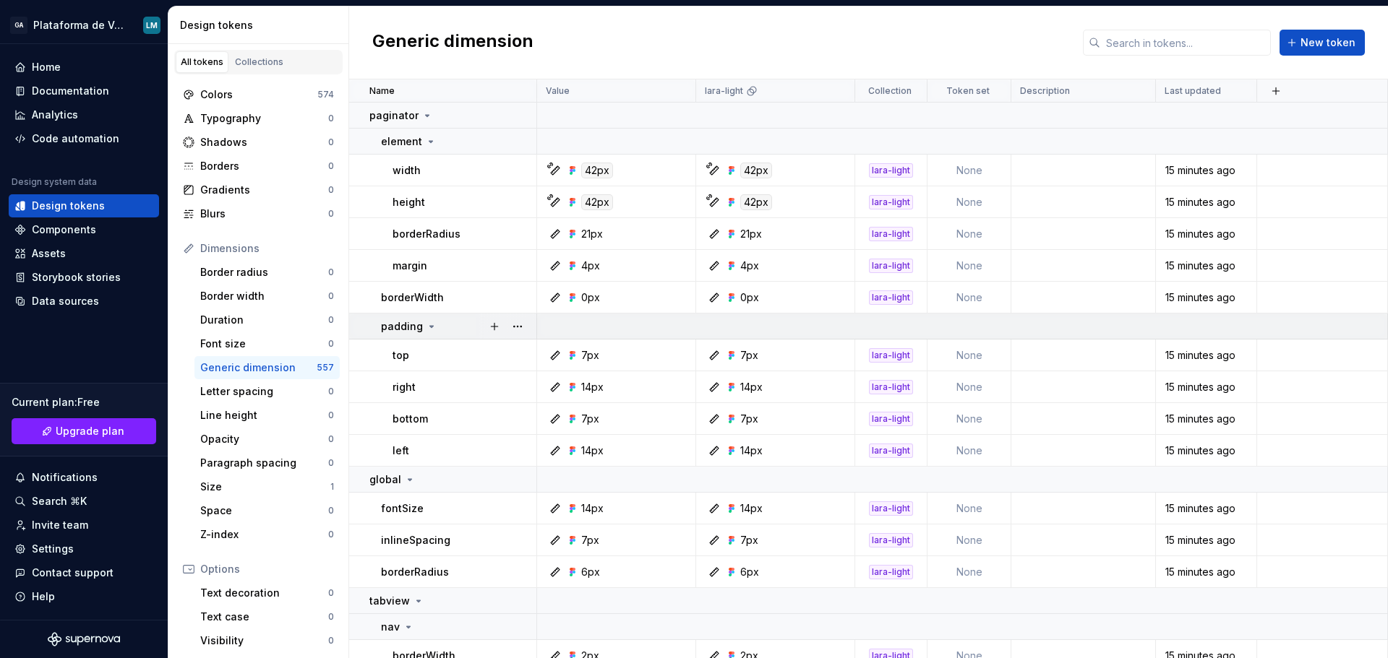
click at [428, 324] on icon at bounding box center [432, 327] width 12 height 12
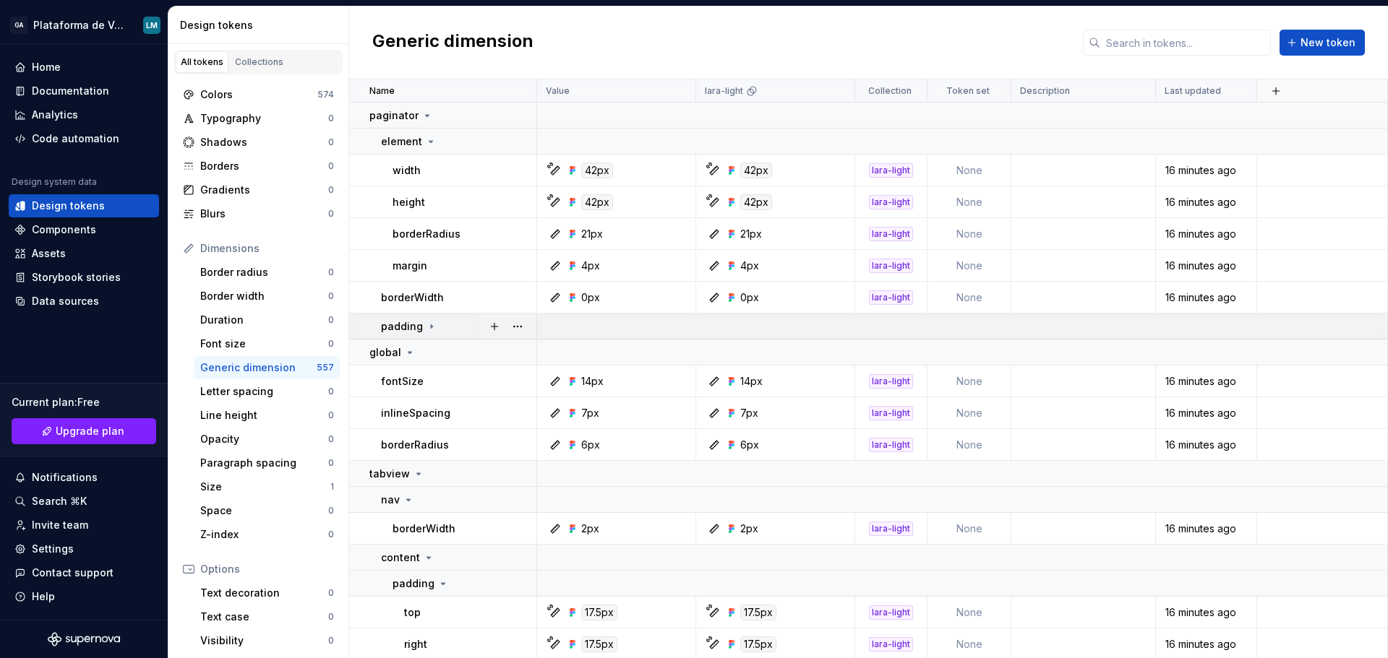
click at [427, 325] on icon at bounding box center [432, 327] width 12 height 12
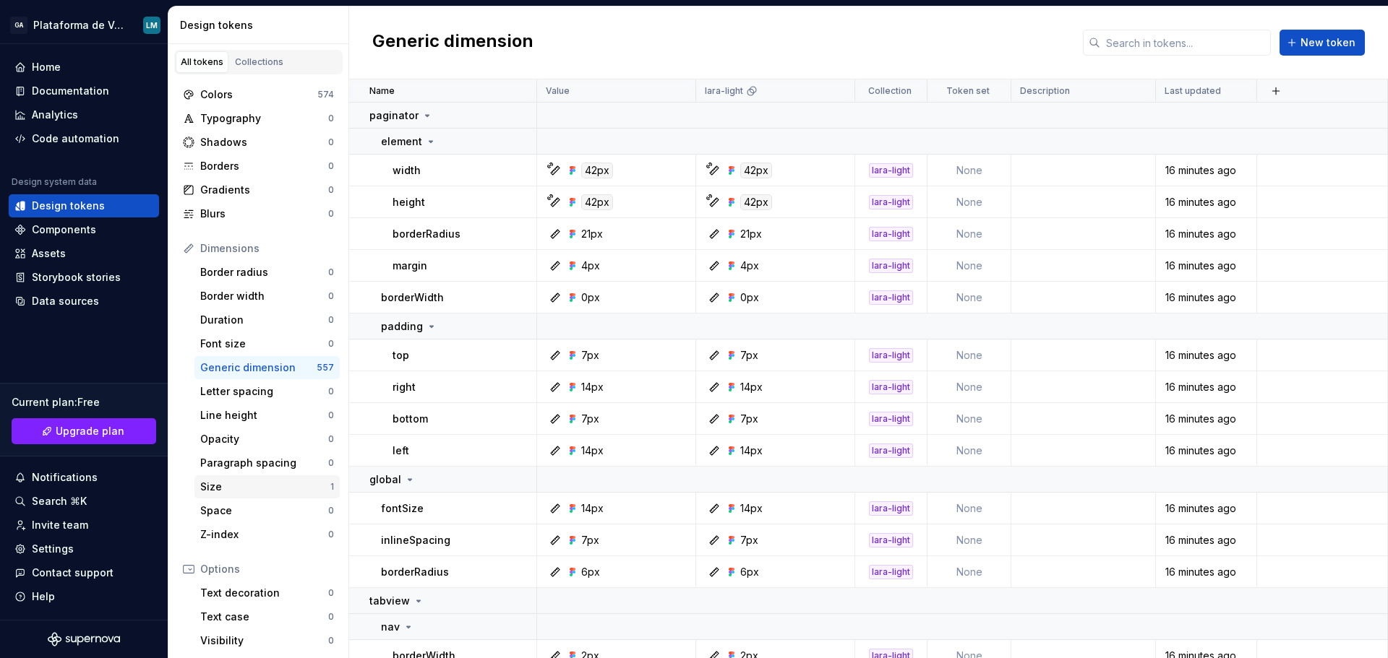
click at [268, 485] on div "Size" at bounding box center [265, 487] width 130 height 14
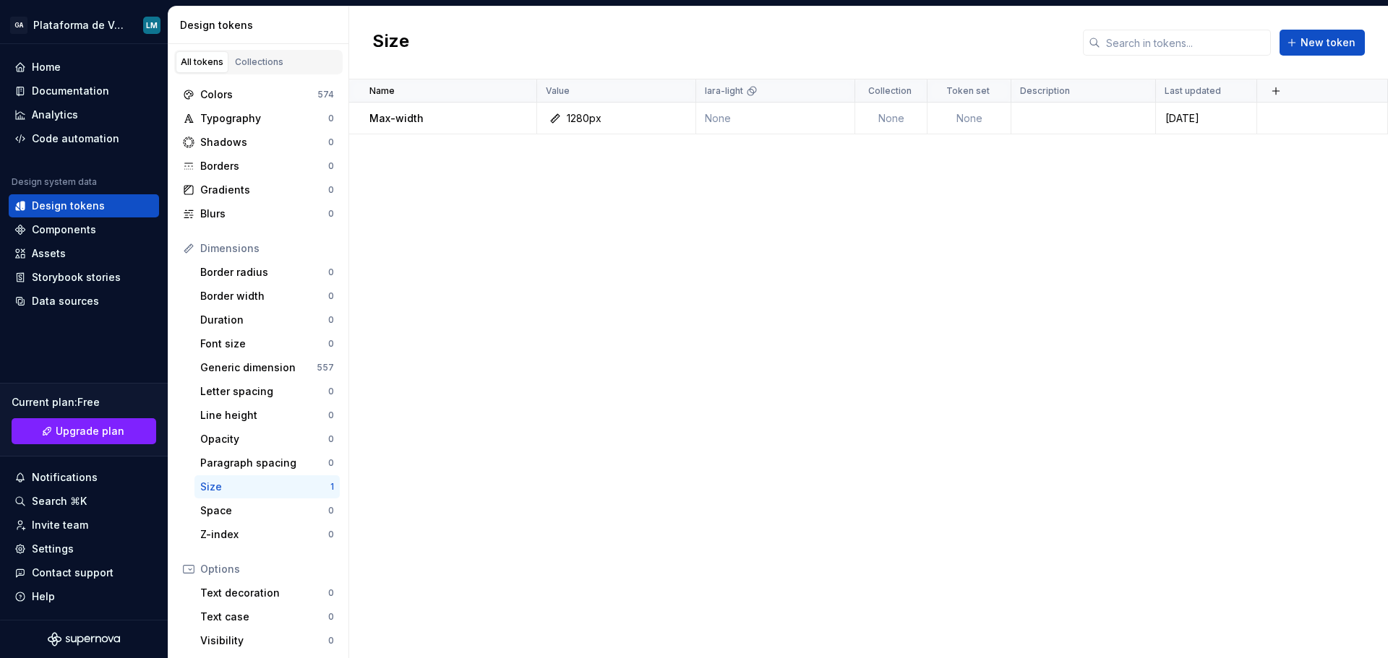
click at [289, 488] on div "Size" at bounding box center [265, 487] width 130 height 14
click at [517, 117] on button "button" at bounding box center [517, 118] width 20 height 20
click at [554, 207] on div "Delete token" at bounding box center [572, 199] width 123 height 23
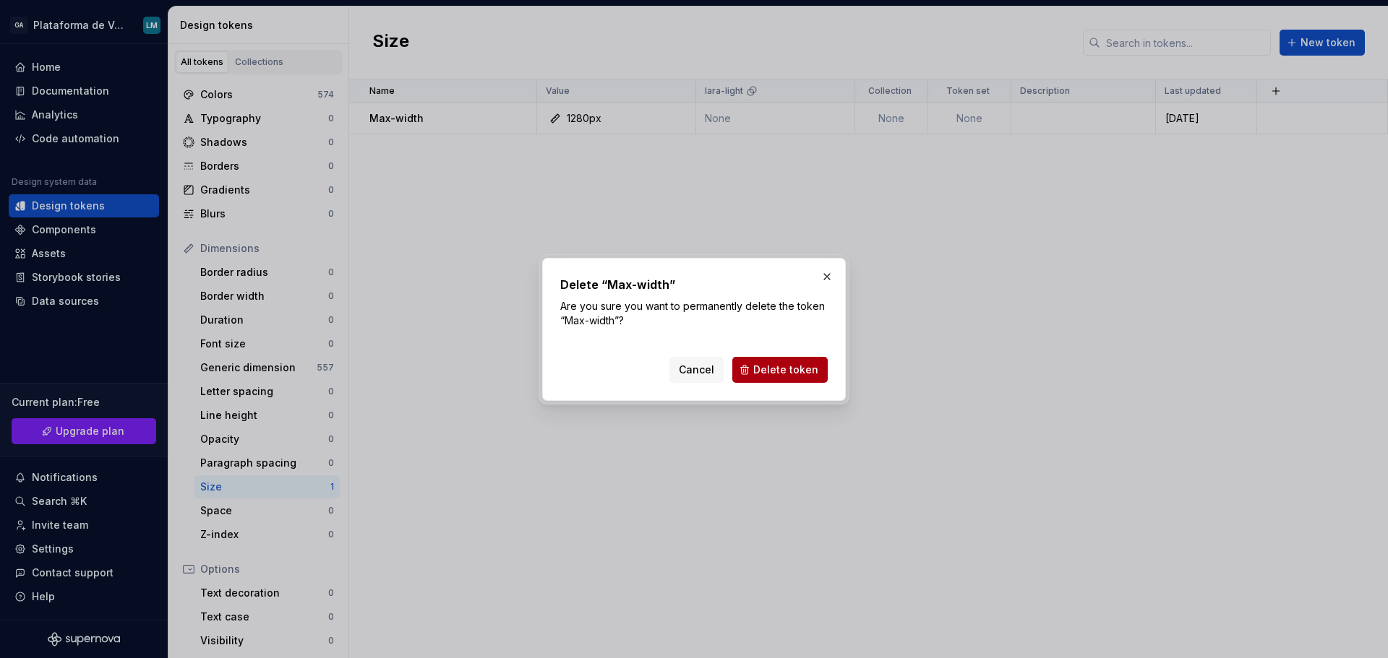
click at [778, 367] on span "Delete token" at bounding box center [785, 370] width 65 height 14
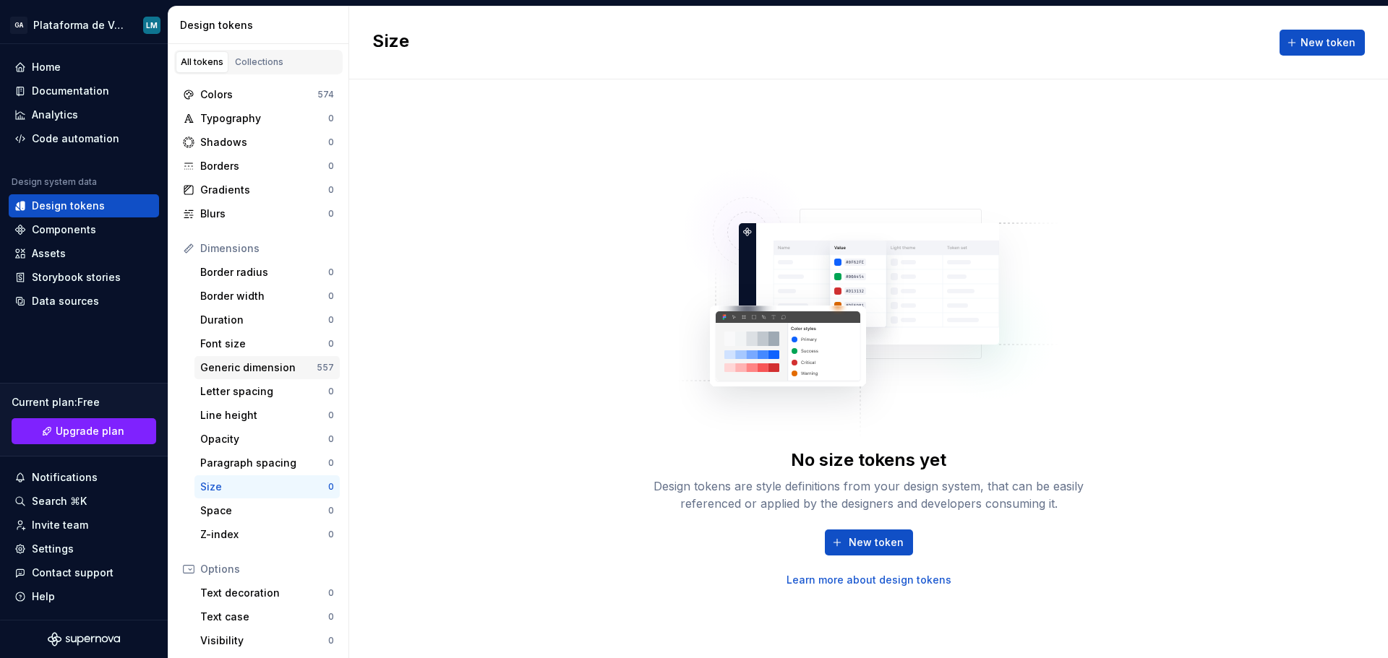
click at [248, 371] on div "Generic dimension" at bounding box center [258, 368] width 116 height 14
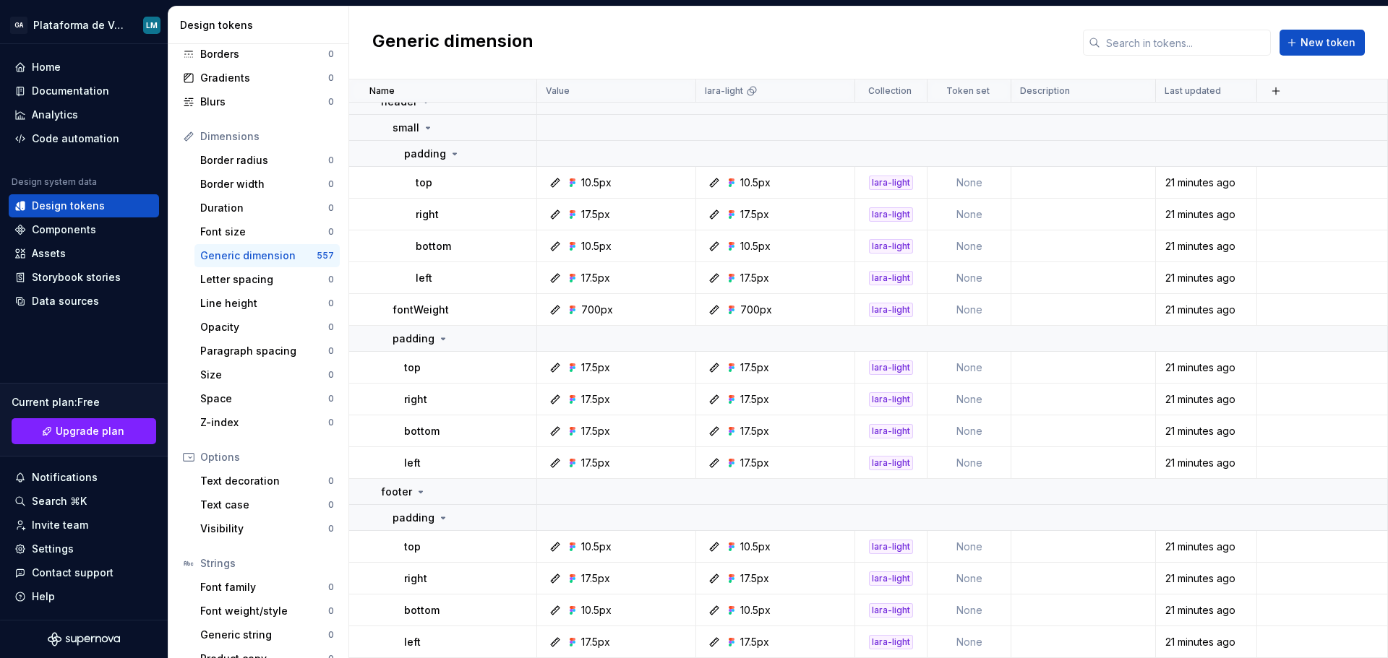
scroll to position [133, 0]
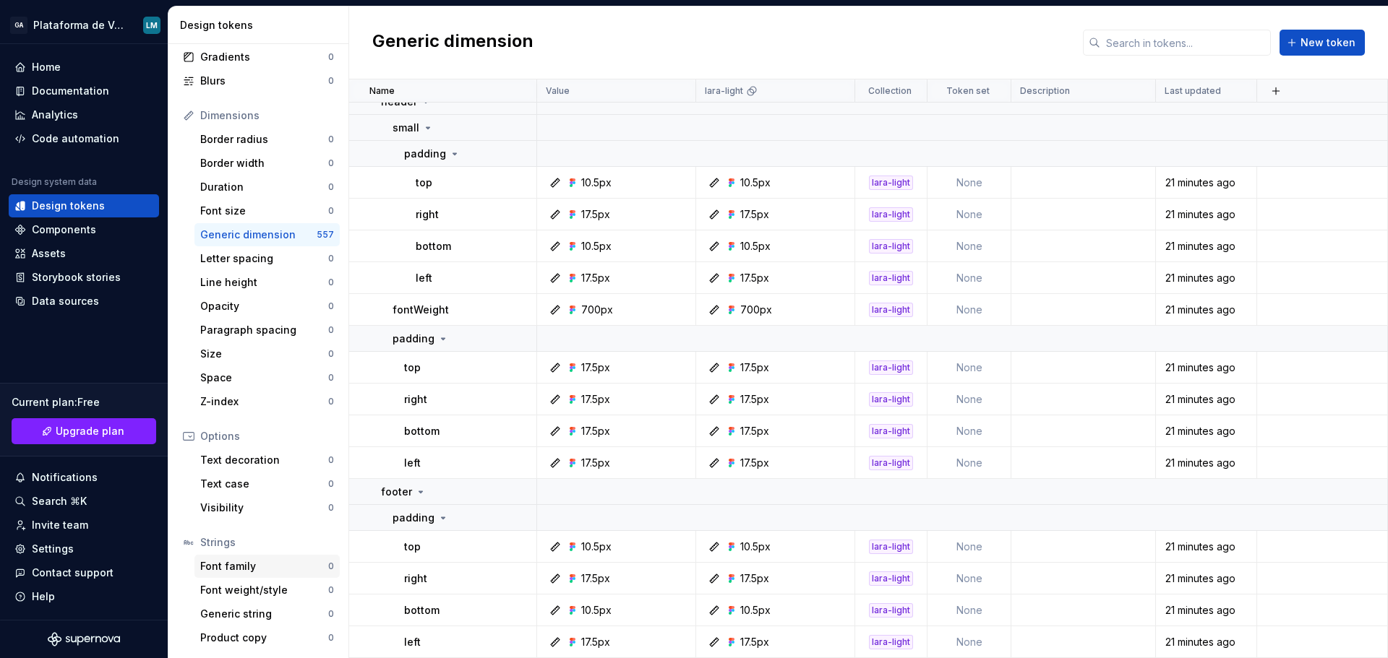
click at [251, 577] on div "Font family 0" at bounding box center [266, 566] width 145 height 23
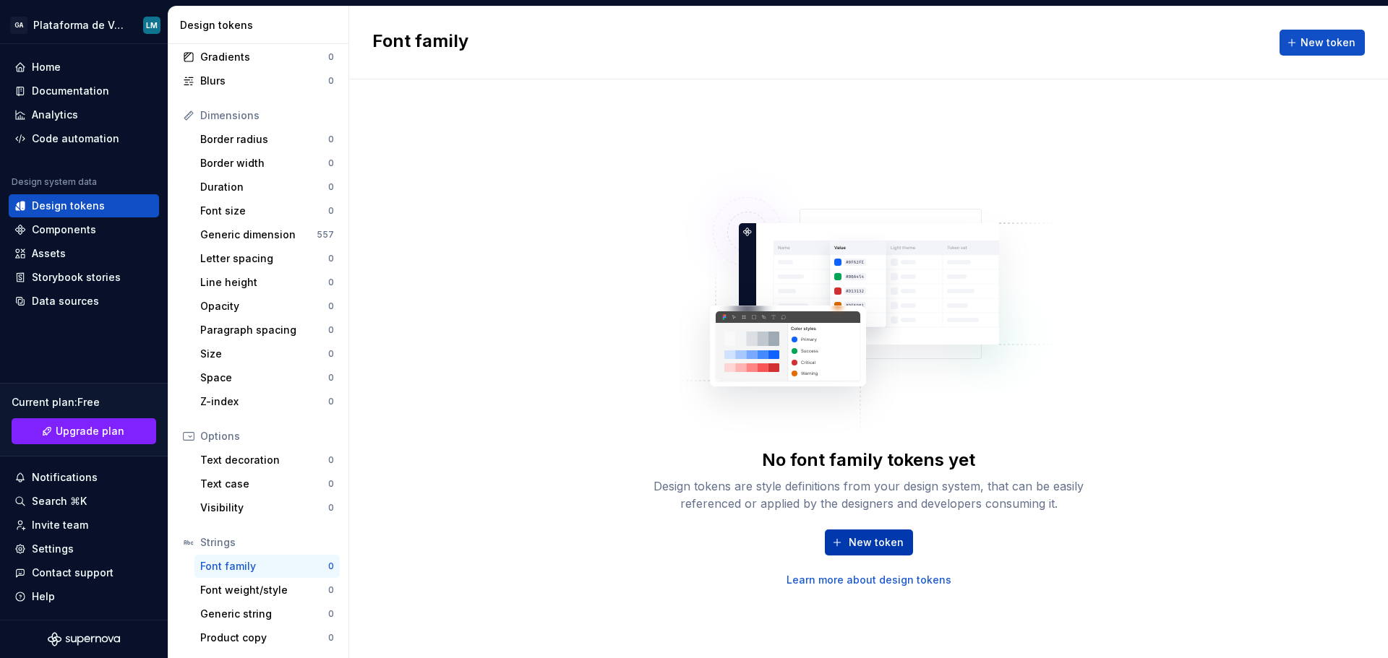
click at [874, 541] on span "New token" at bounding box center [875, 542] width 55 height 14
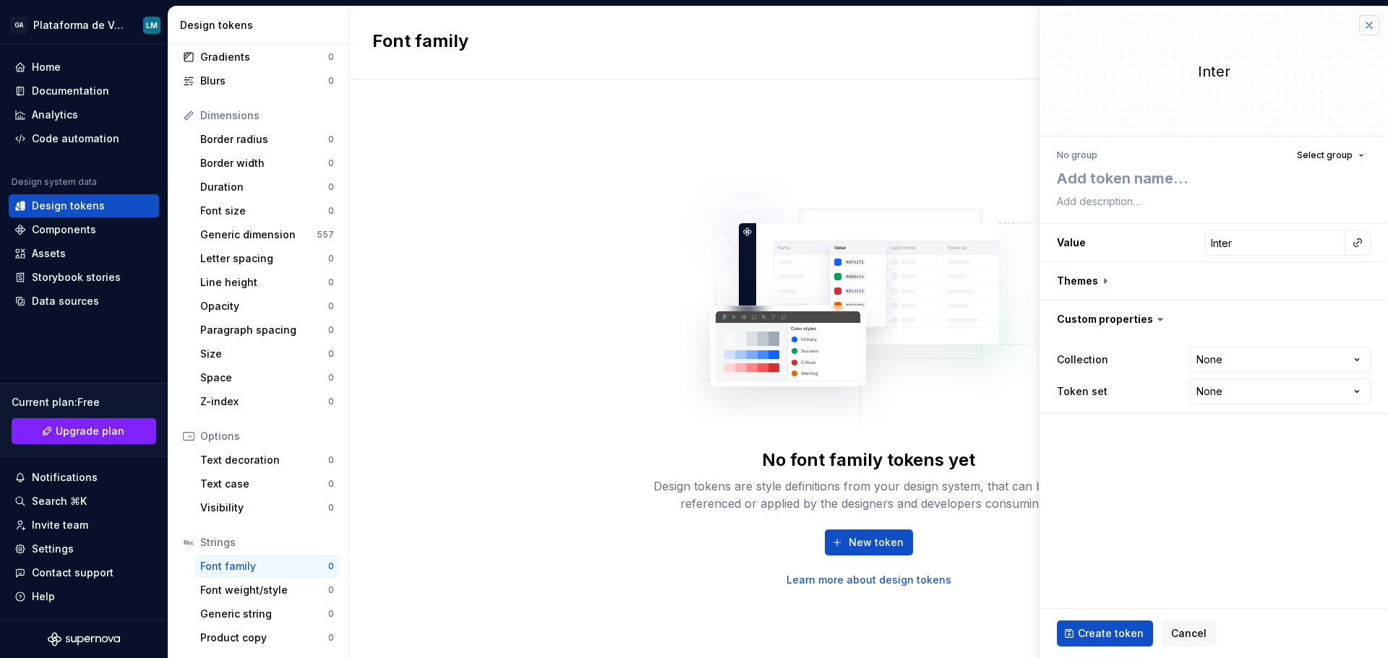
click at [1366, 27] on button "button" at bounding box center [1369, 25] width 20 height 20
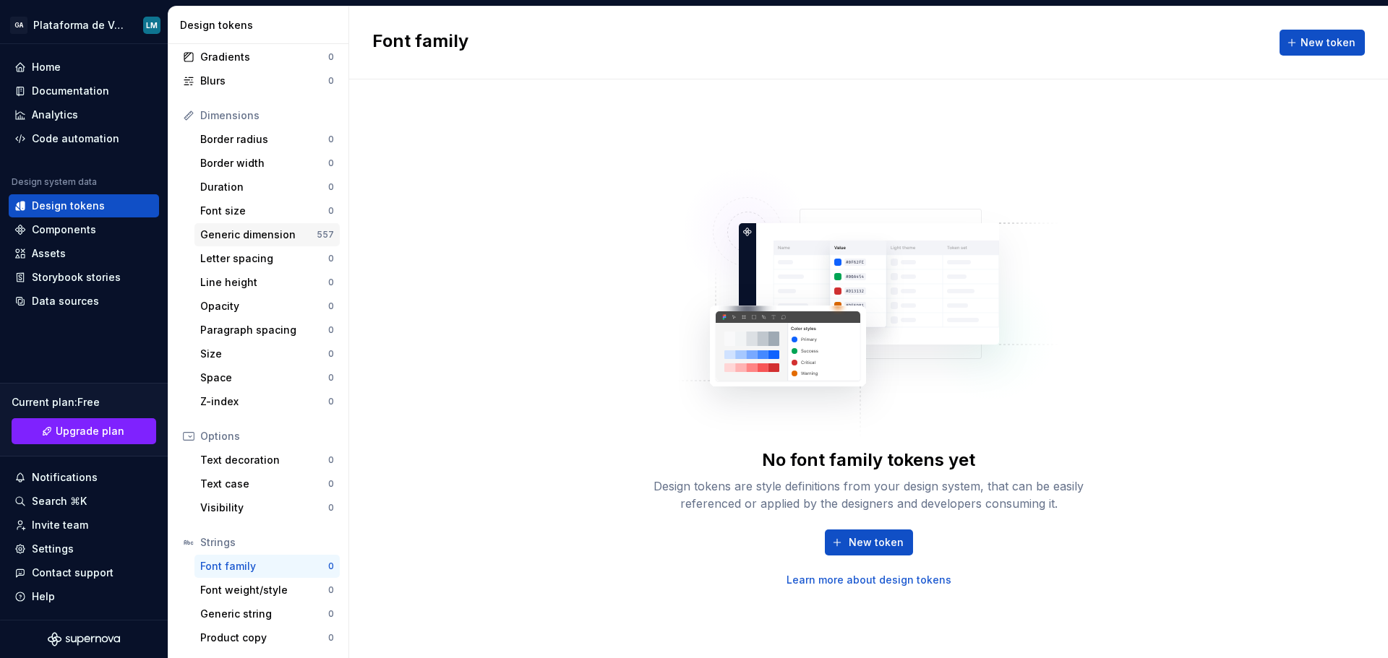
click at [282, 233] on div "Generic dimension" at bounding box center [258, 235] width 116 height 14
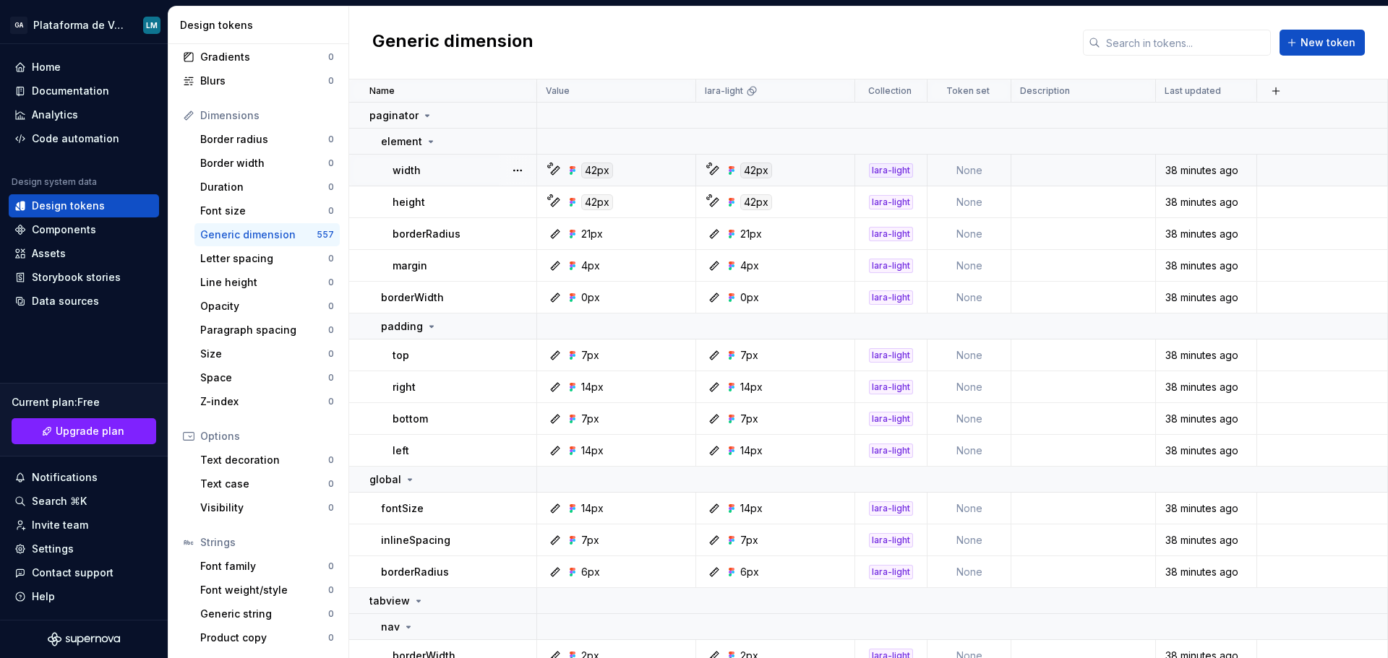
click at [976, 178] on td "None" at bounding box center [969, 171] width 84 height 32
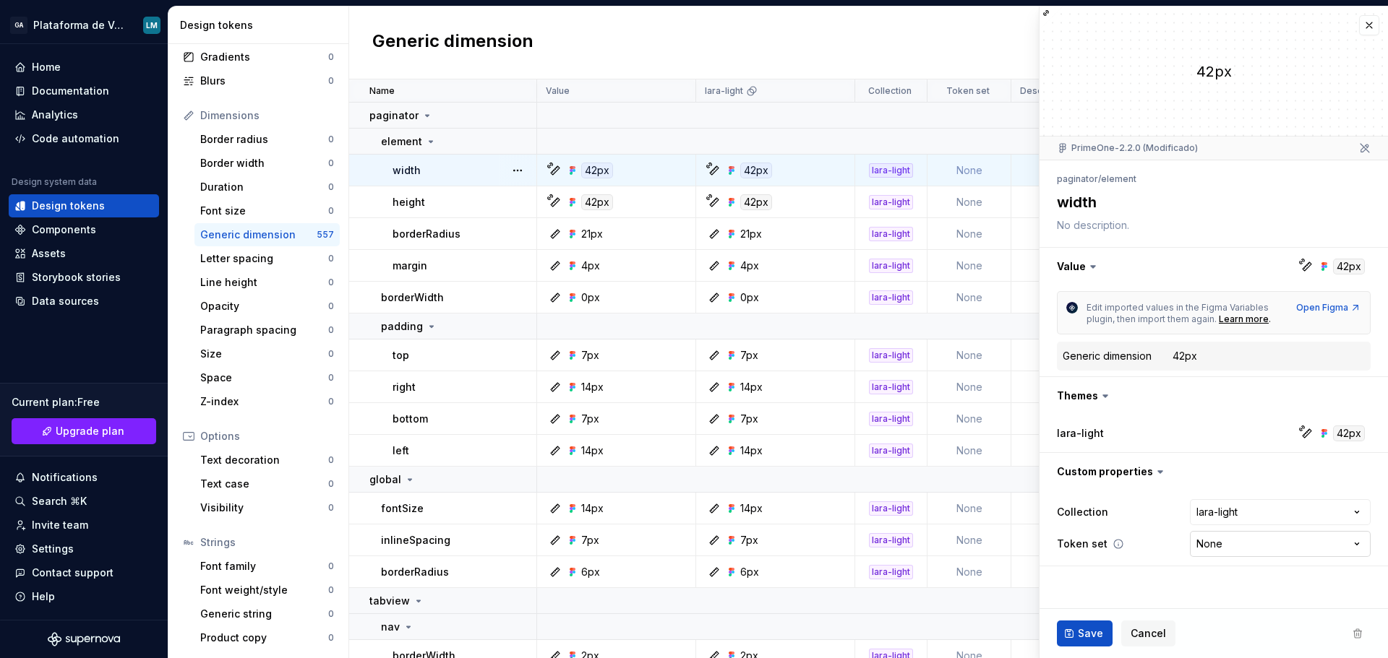
click at [1226, 548] on html "GA Plataforma de Vendas Digitais LM Home Documentation Analytics Code automatio…" at bounding box center [694, 329] width 1388 height 658
click at [1193, 573] on html "GA Plataforma de Vendas Digitais LM Home Documentation Analytics Code automatio…" at bounding box center [694, 329] width 1388 height 658
click at [1216, 559] on div "**********" at bounding box center [1214, 528] width 314 height 64
click at [1218, 553] on html "GA Plataforma de Vendas Digitais LM Home Documentation Analytics Code automatio…" at bounding box center [694, 329] width 1388 height 658
click at [1174, 569] on html "GA Plataforma de Vendas Digitais LM Home Documentation Analytics Code automatio…" at bounding box center [694, 329] width 1388 height 658
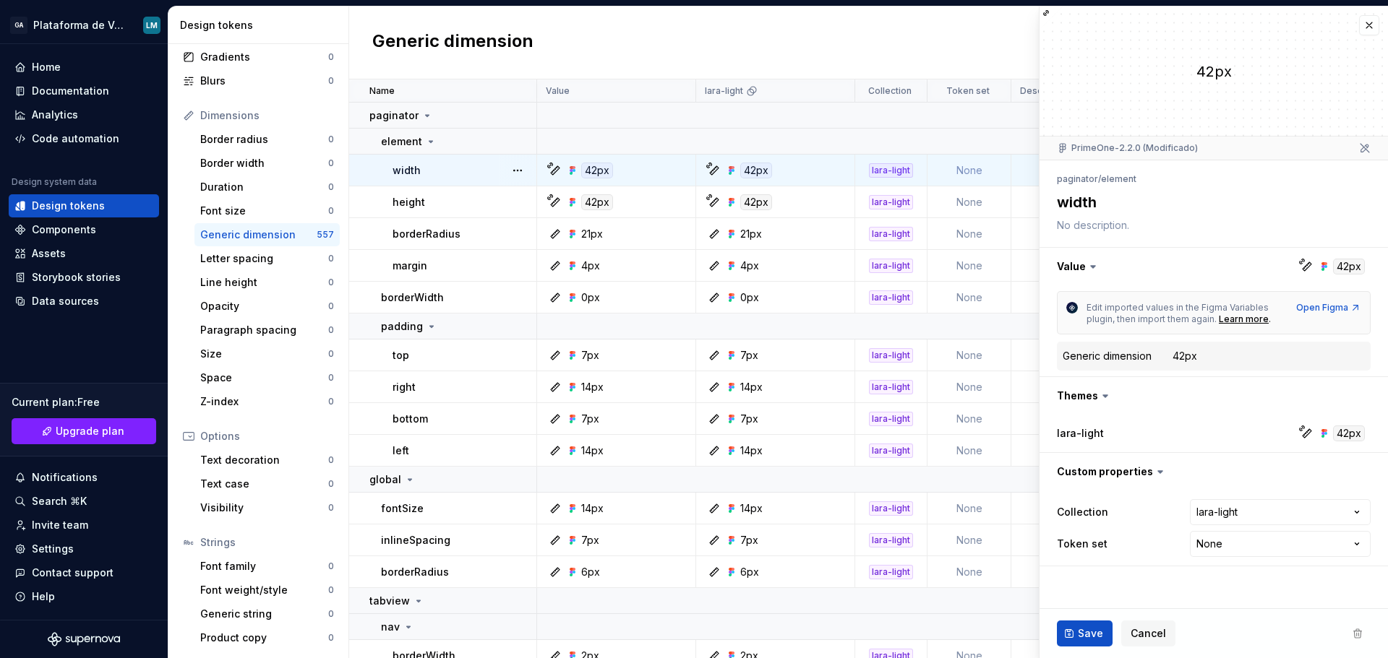
type textarea "*"
